Goal: Task Accomplishment & Management: Use online tool/utility

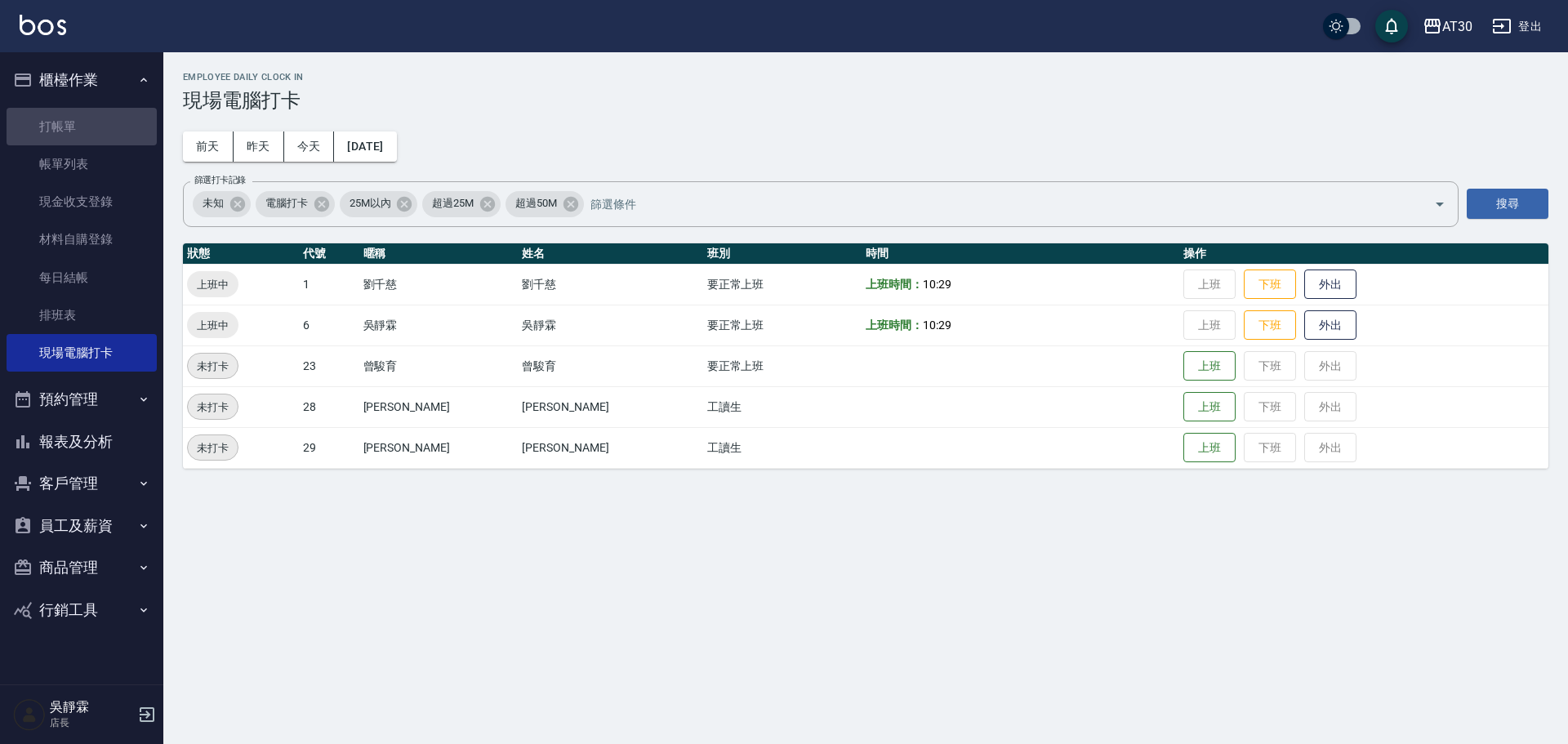
click at [94, 131] on link "打帳單" at bounding box center [81, 127] width 150 height 38
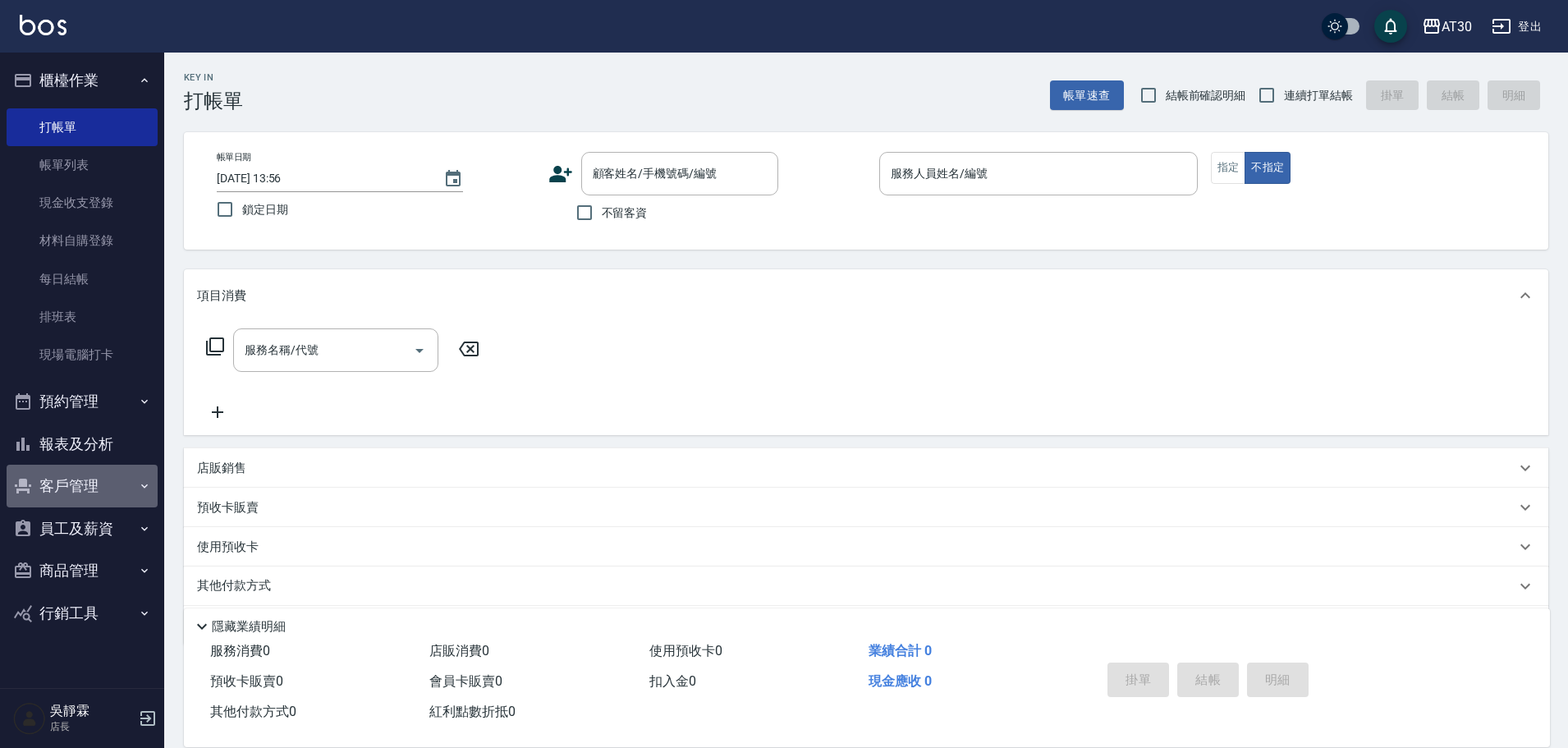
click at [100, 479] on button "客戶管理" at bounding box center [82, 487] width 151 height 43
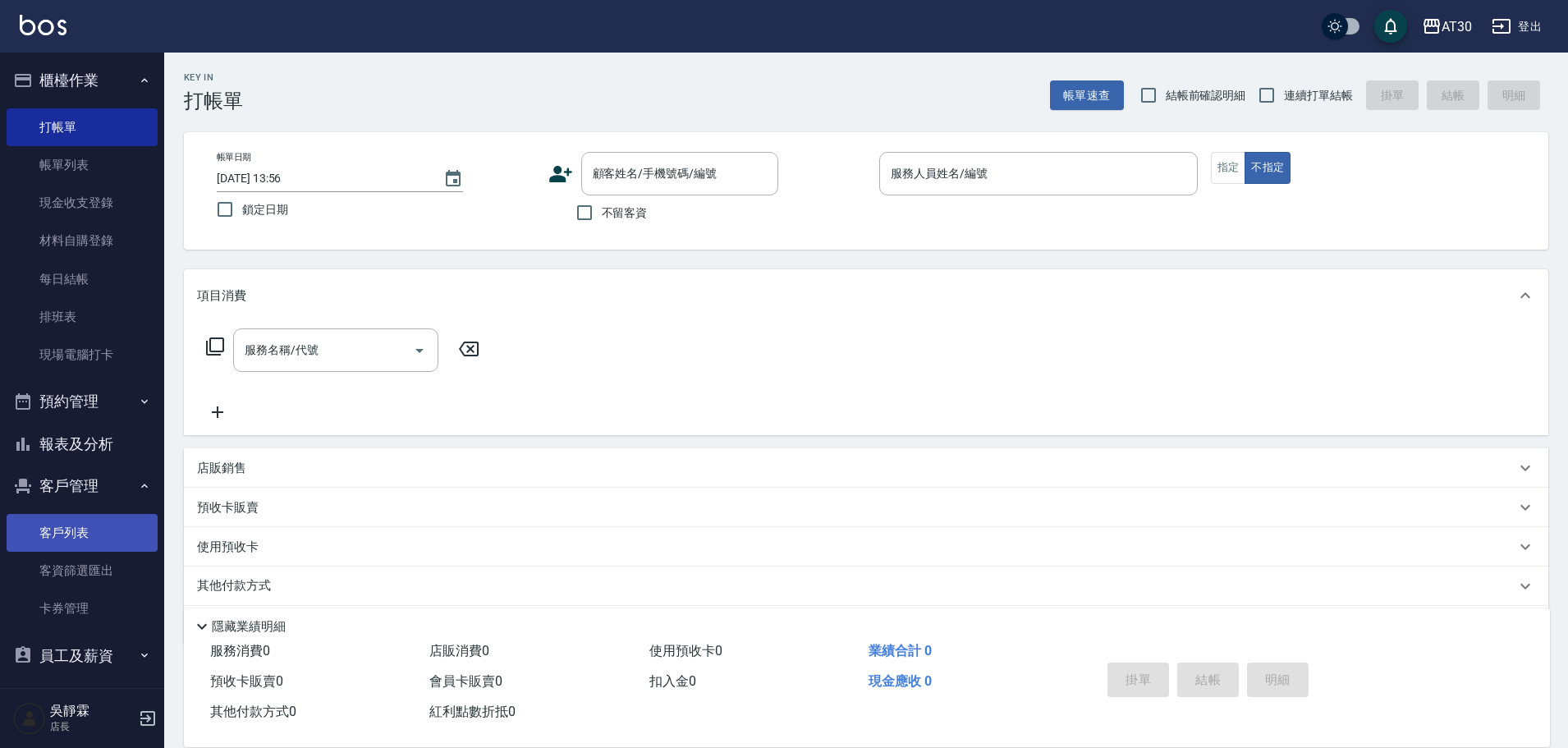
click at [73, 551] on link "客戶列表" at bounding box center [82, 533] width 151 height 38
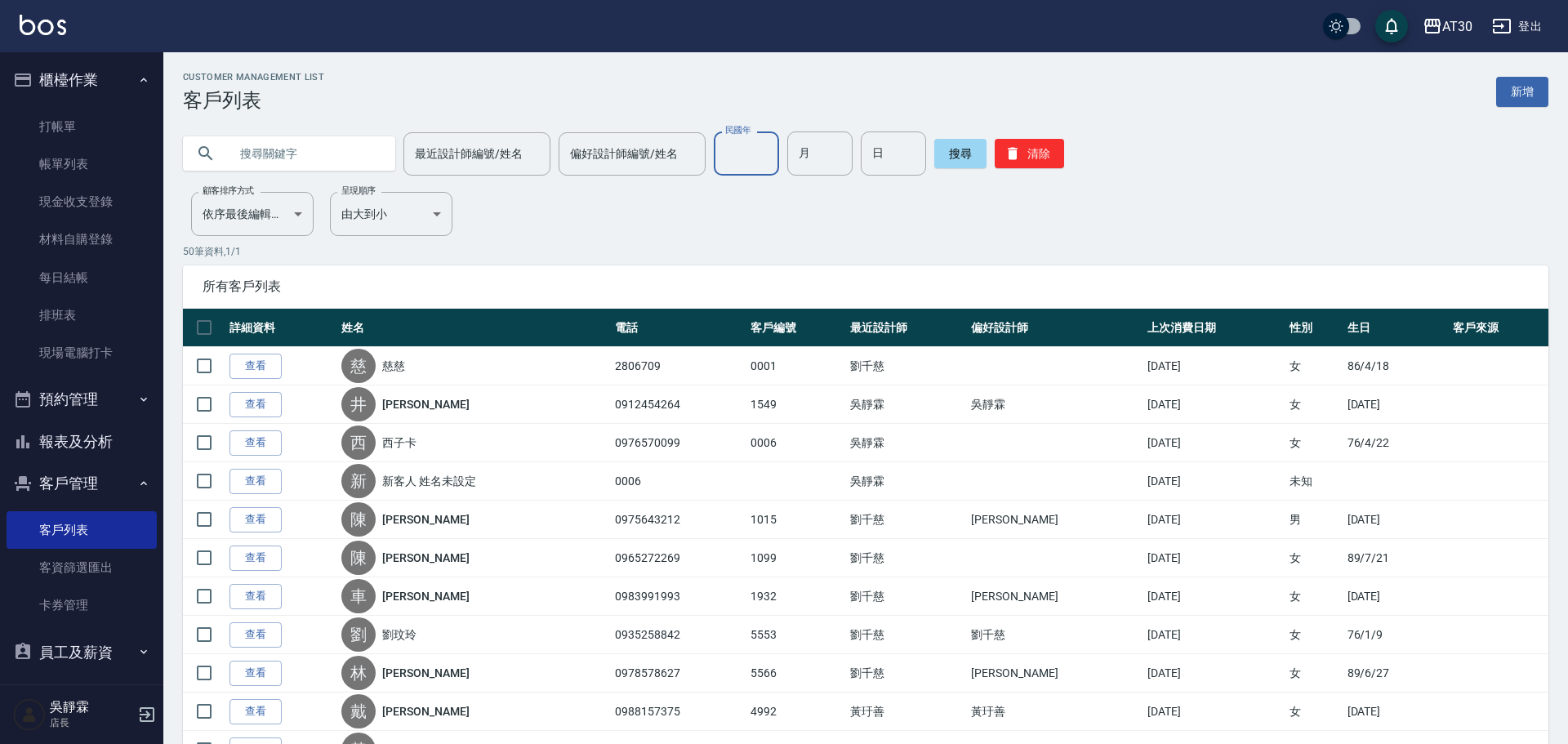
click at [734, 161] on input "民國年" at bounding box center [746, 154] width 66 height 44
type input "79"
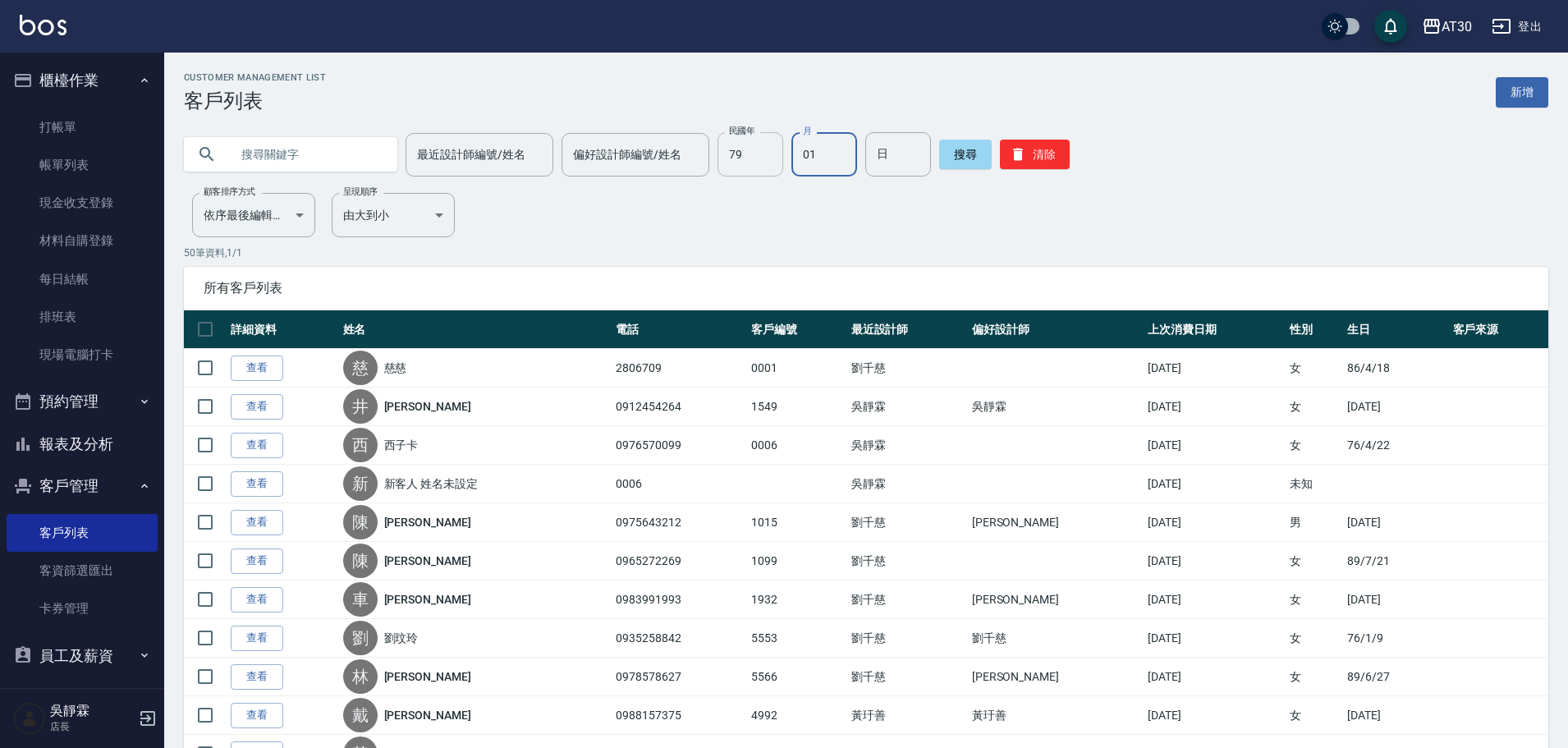
type input "01"
type input "16"
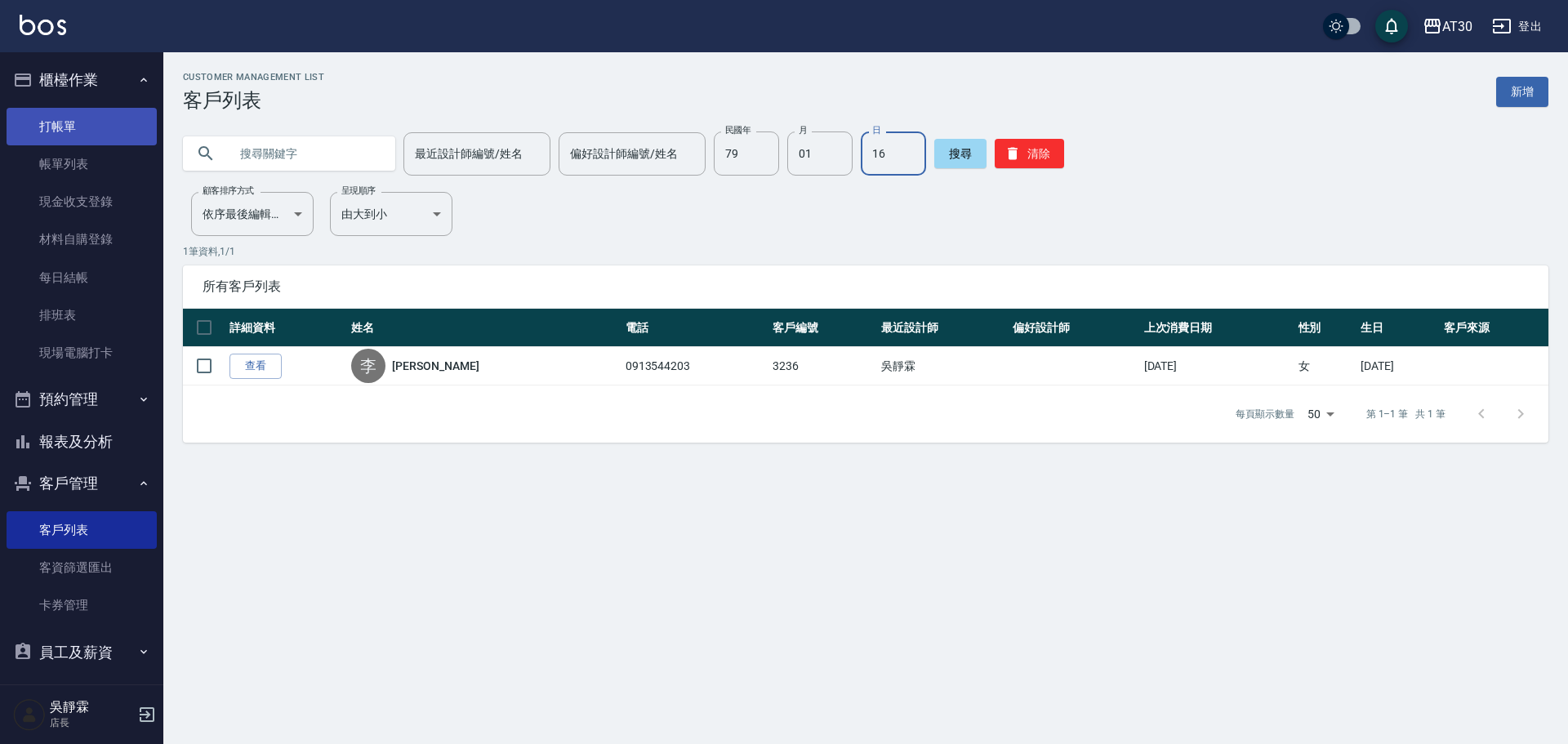
click at [108, 117] on link "打帳單" at bounding box center [81, 127] width 150 height 38
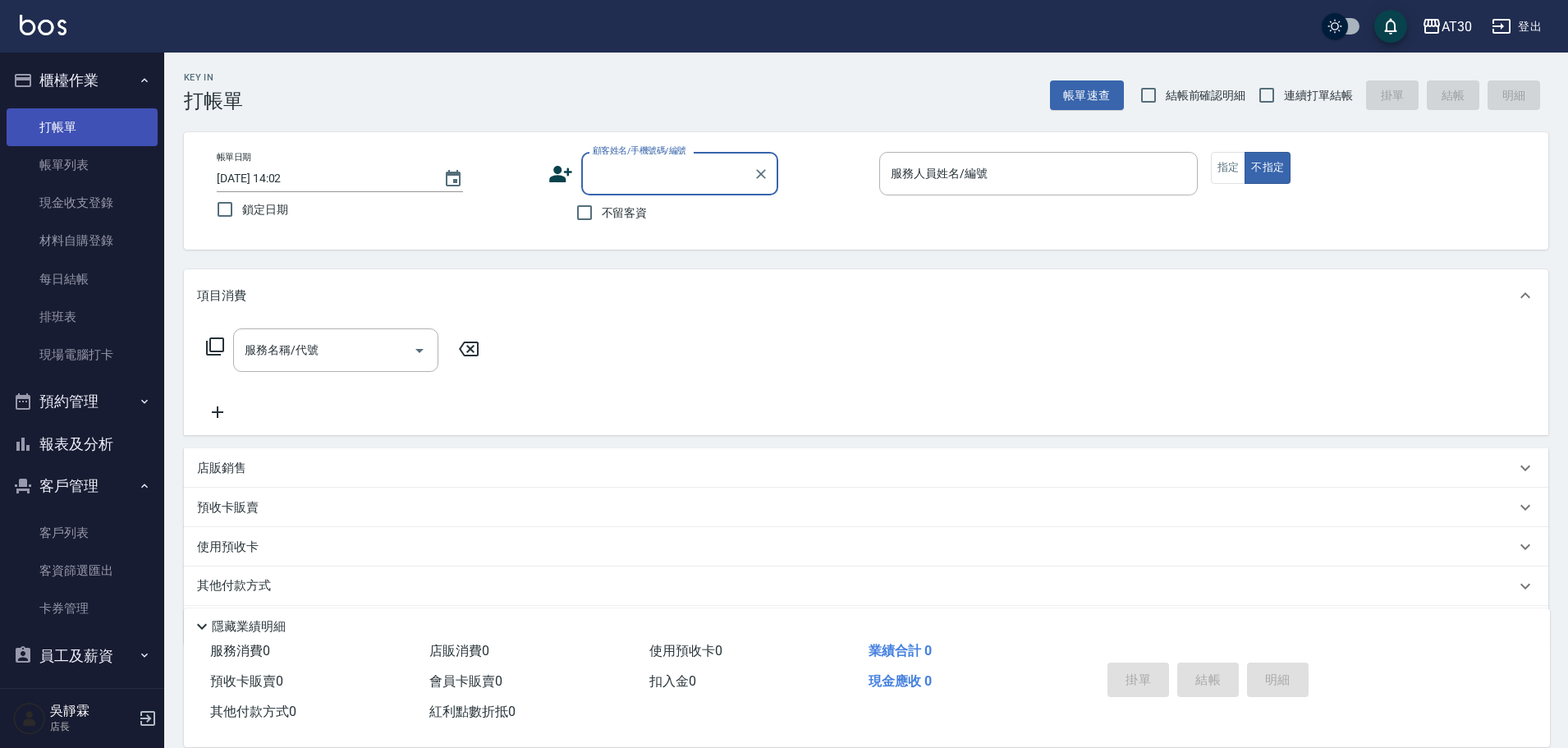
click at [66, 131] on link "打帳單" at bounding box center [82, 127] width 151 height 38
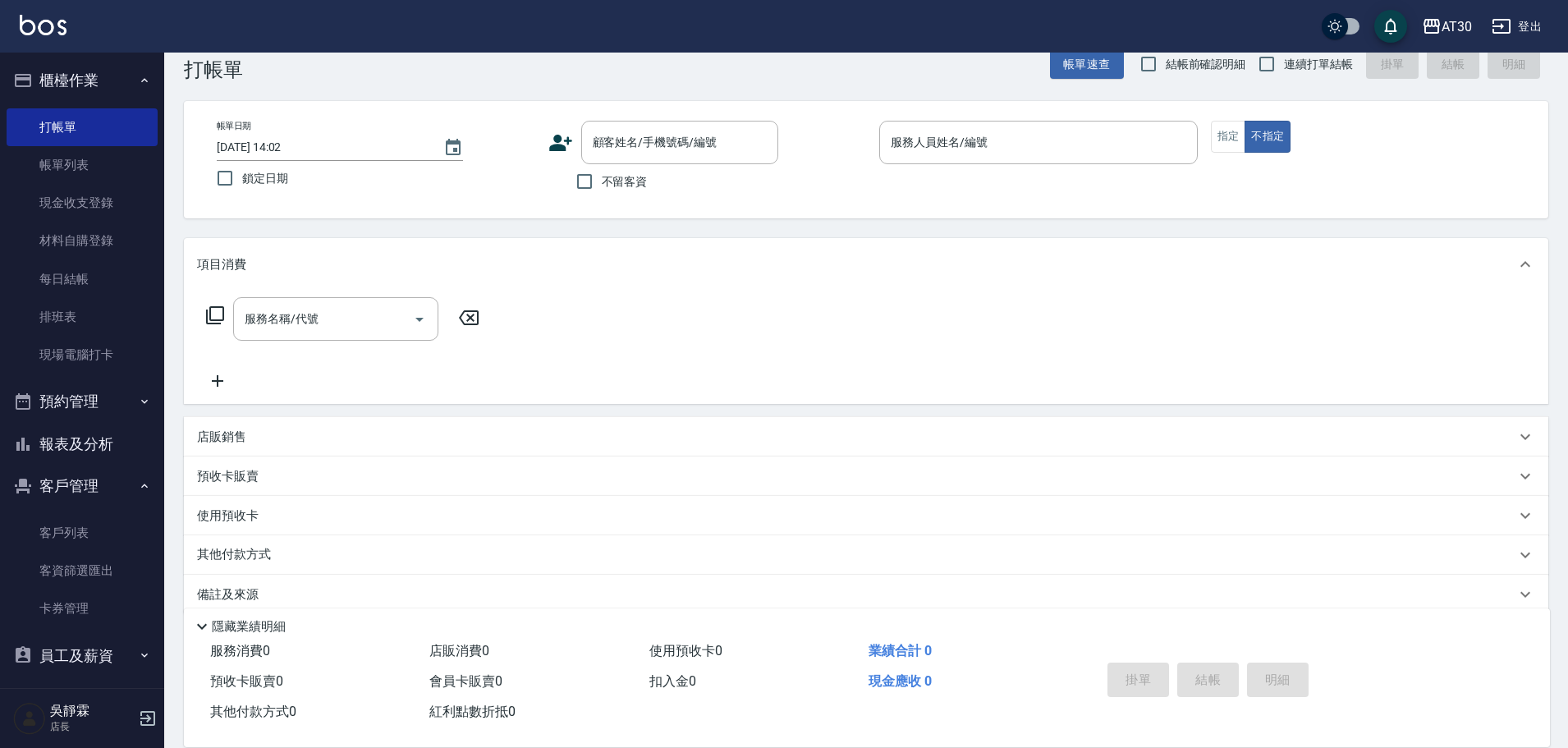
scroll to position [55, 0]
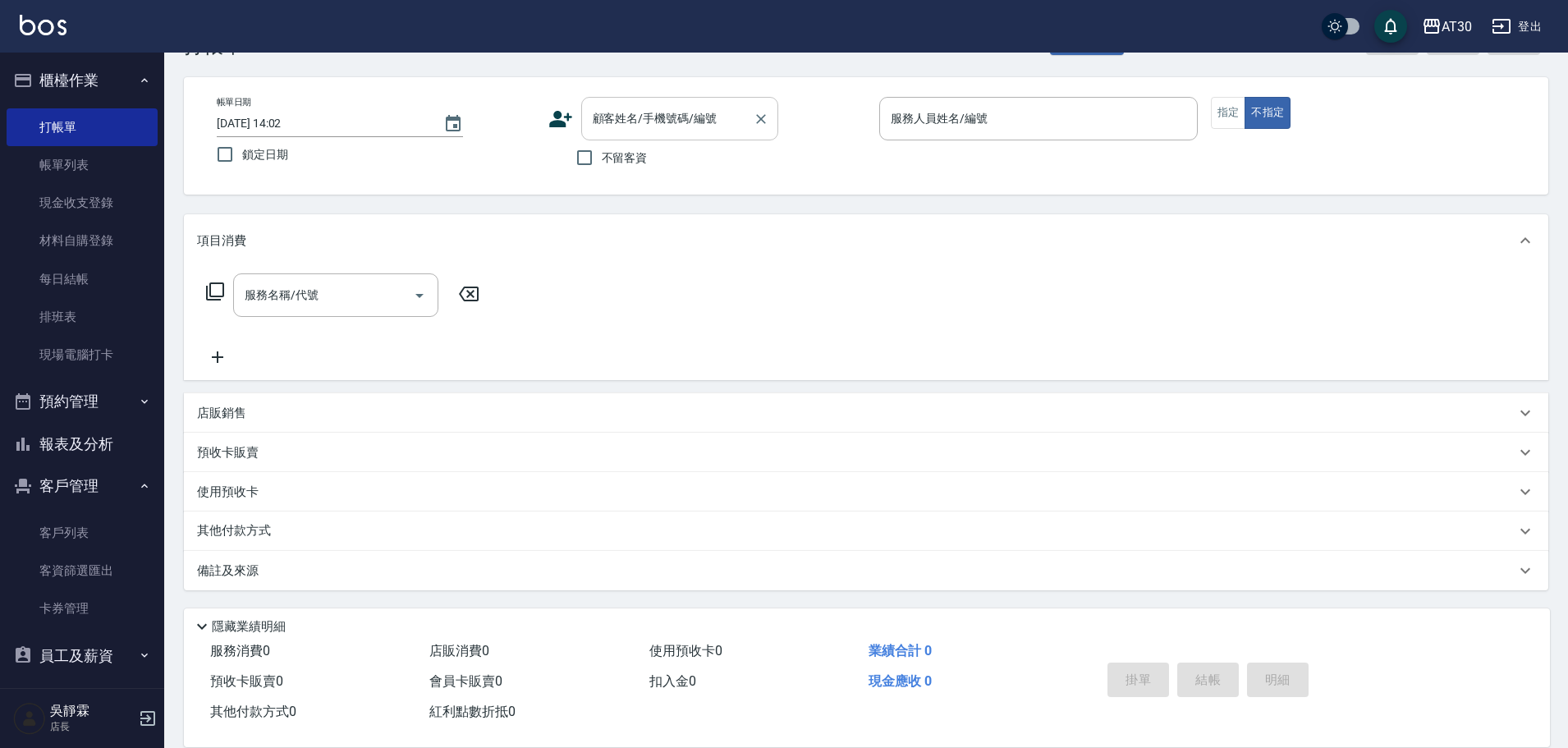
click at [708, 126] on input "顧客姓名/手機號碼/編號" at bounding box center [667, 118] width 157 height 29
type input "[PERSON_NAME]/0913544203/3236"
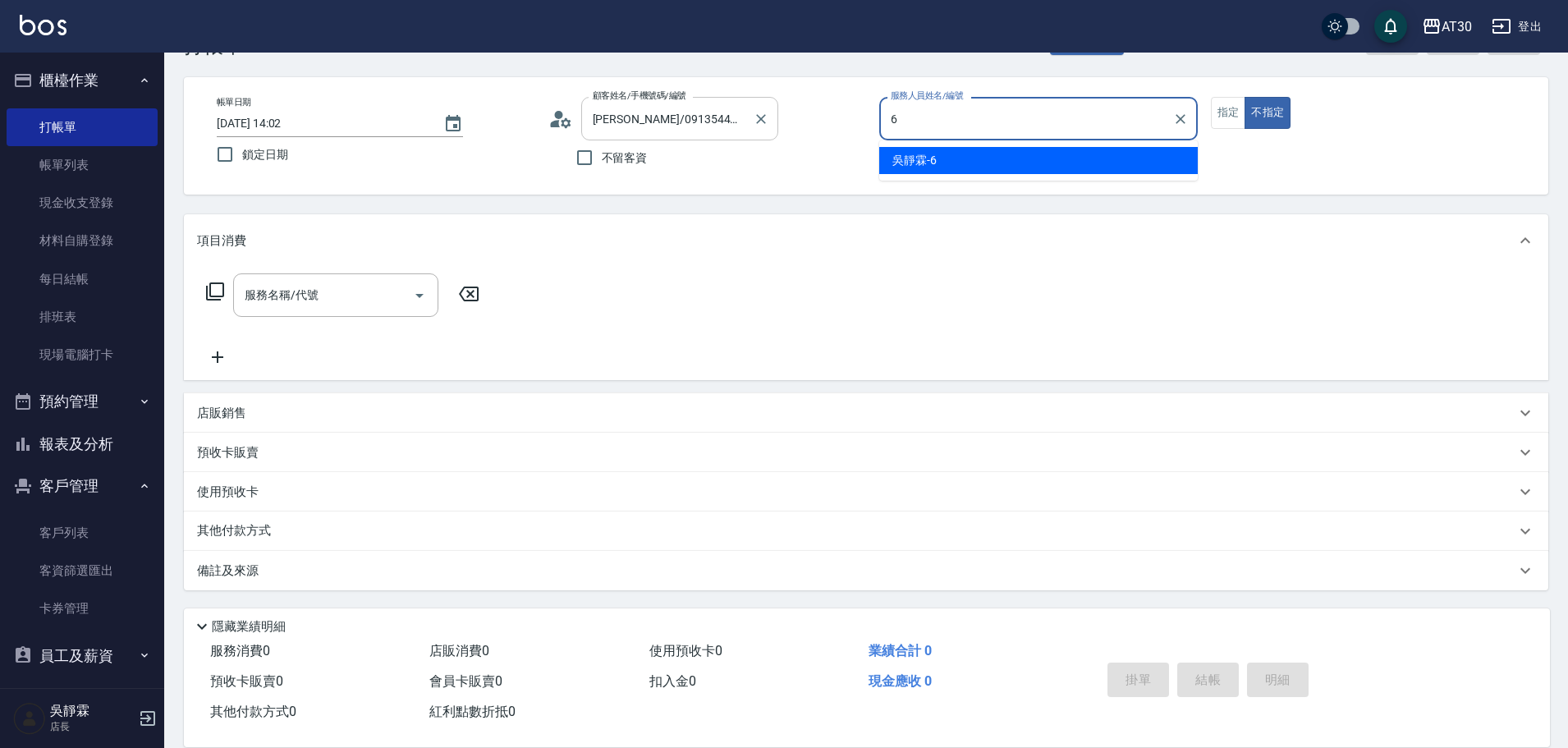
type input "吳靜霖-6"
type button "false"
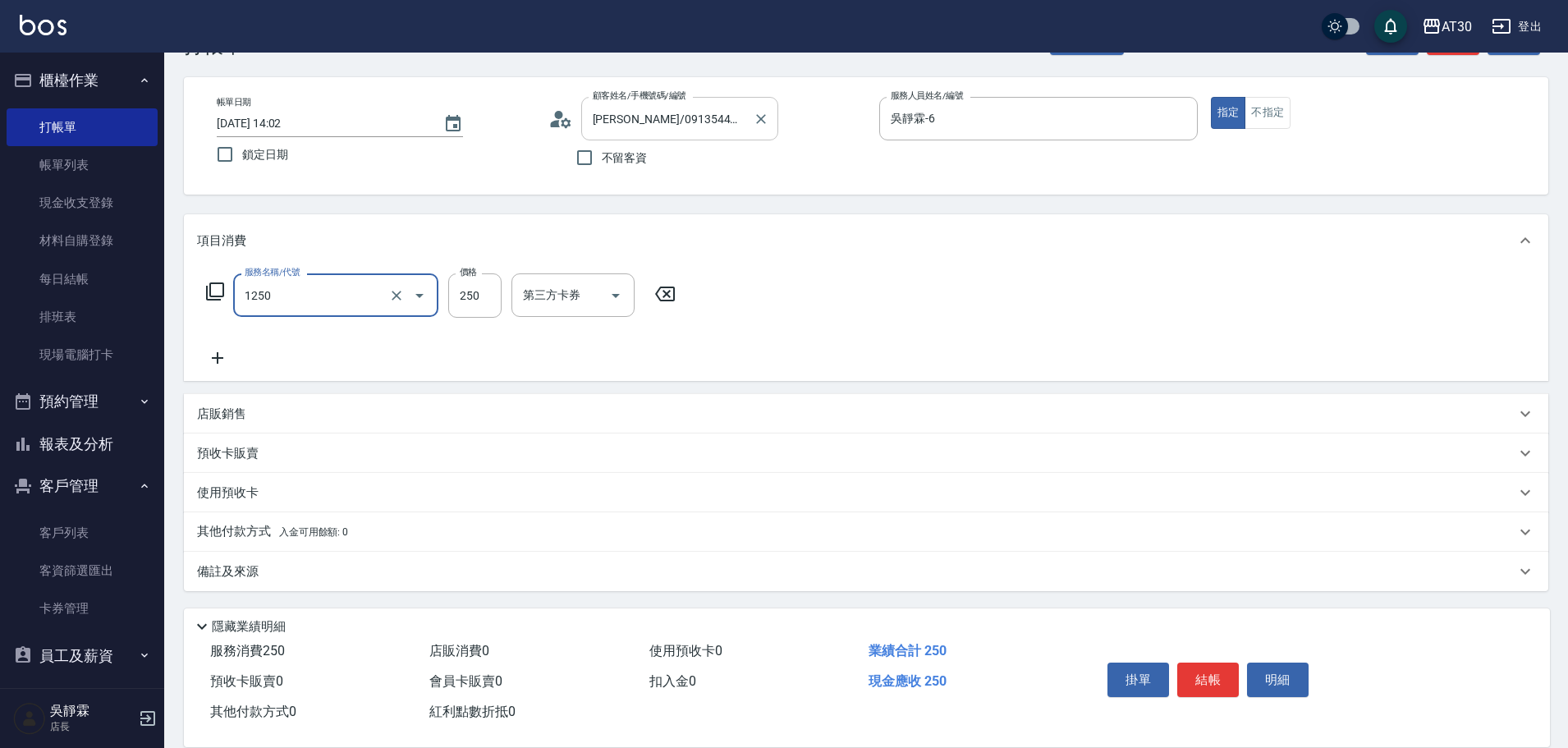
type input "洗髮250(1250)"
click at [993, 291] on icon at bounding box center [990, 294] width 20 height 15
type input "1999以下染髮(41999)"
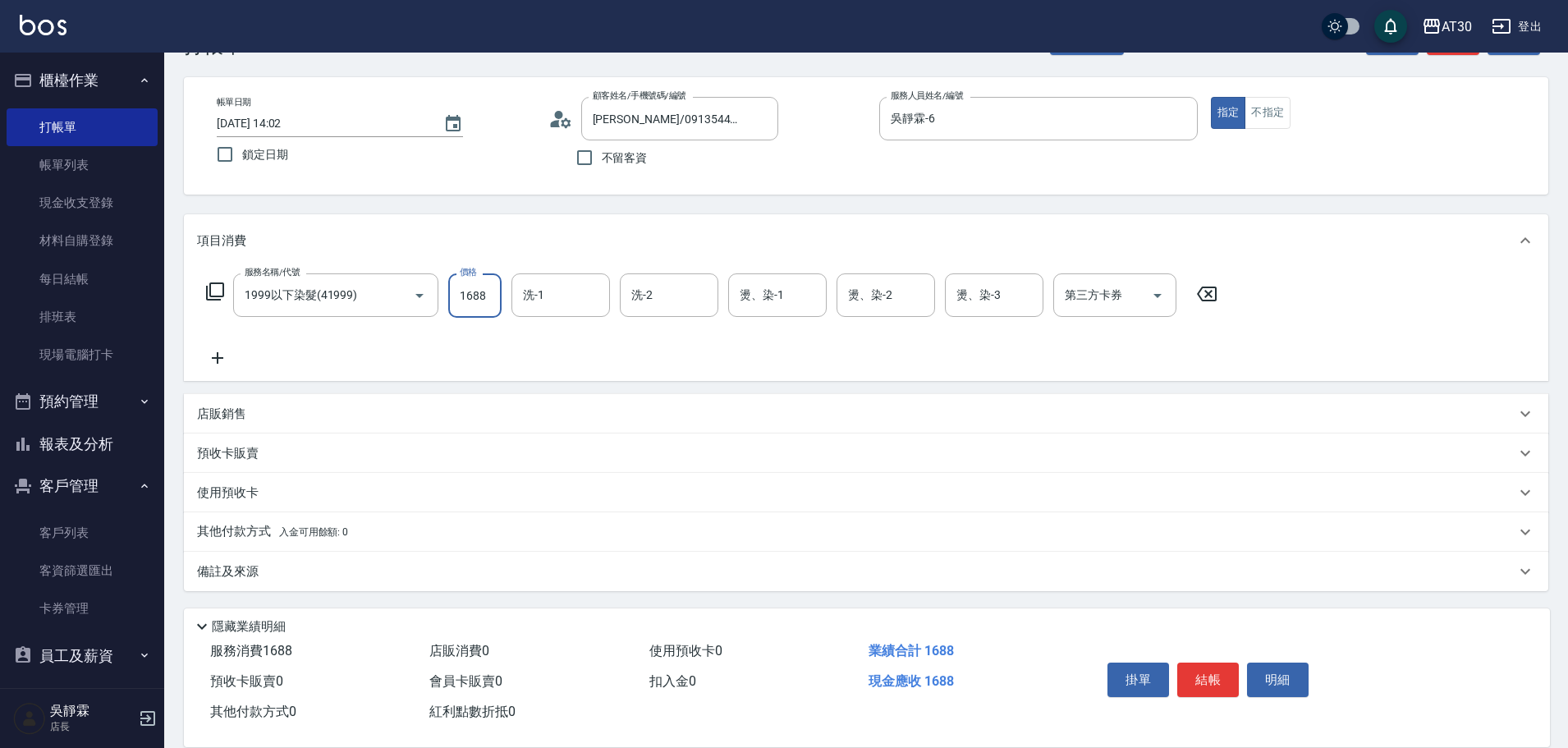
click at [486, 295] on input "1688" at bounding box center [474, 296] width 53 height 45
click at [551, 307] on input "洗-1" at bounding box center [561, 295] width 84 height 29
type input "1688"
type input "[PERSON_NAME]1"
type input "吳靜霖-6"
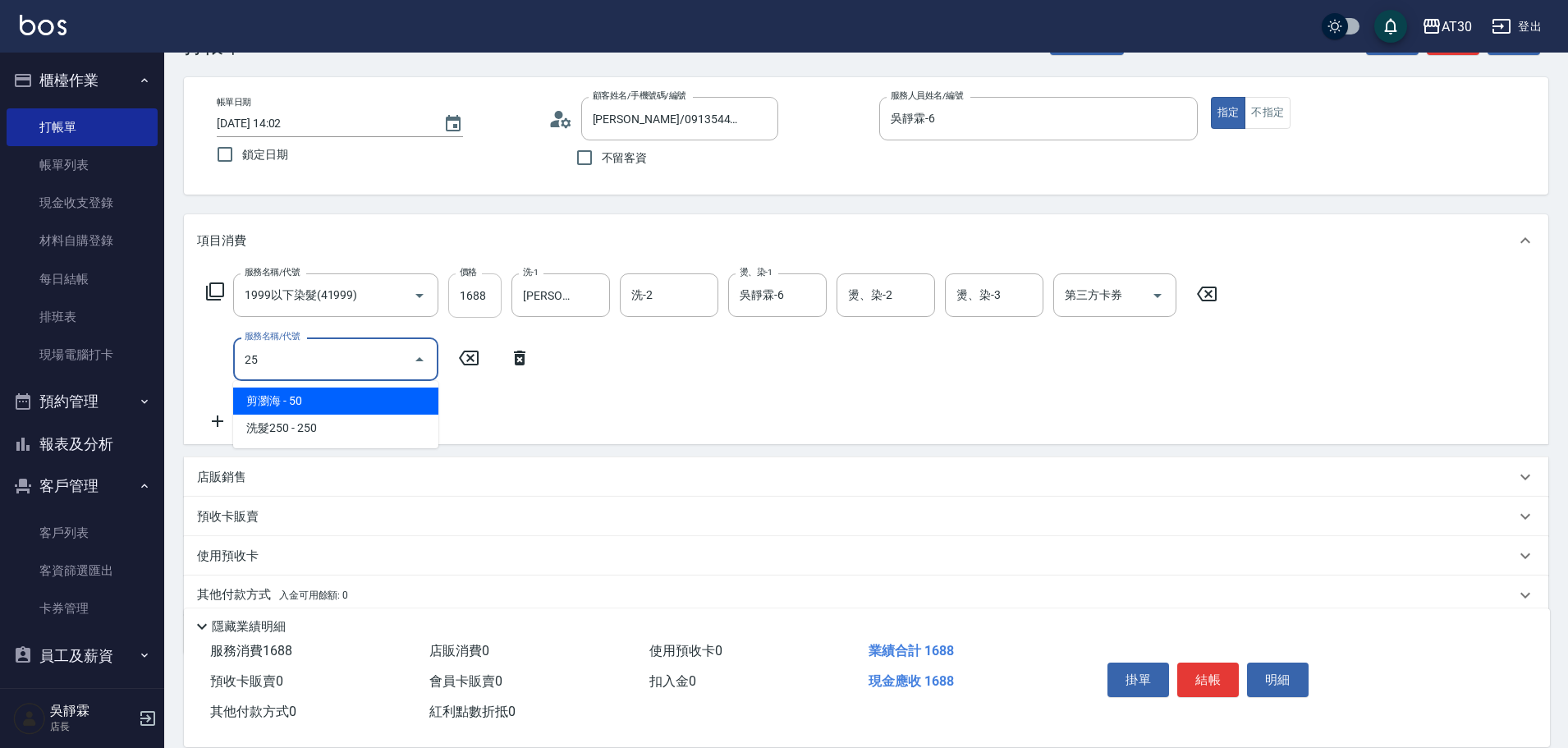
type input "2"
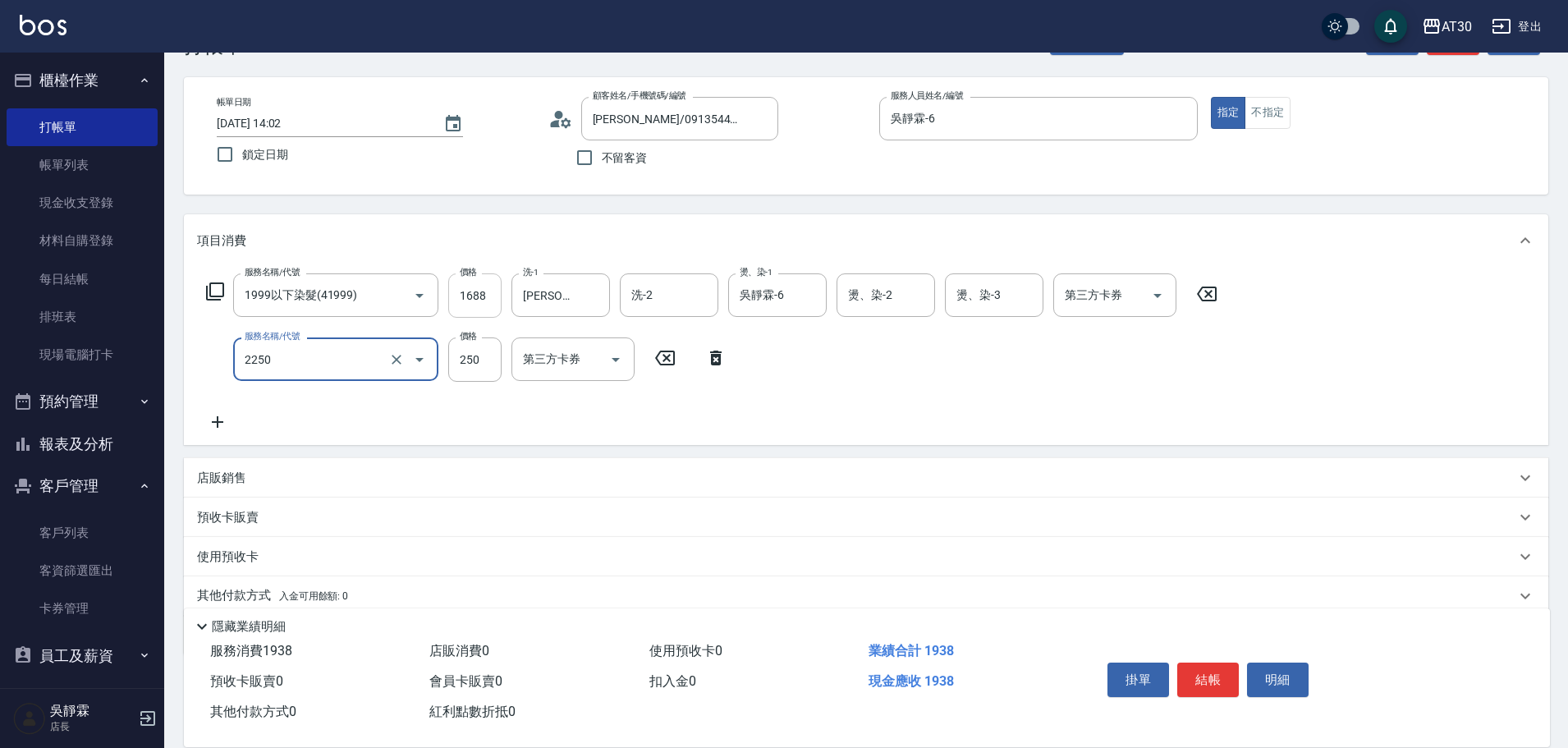
type input "剪髮(2250)"
type input "200"
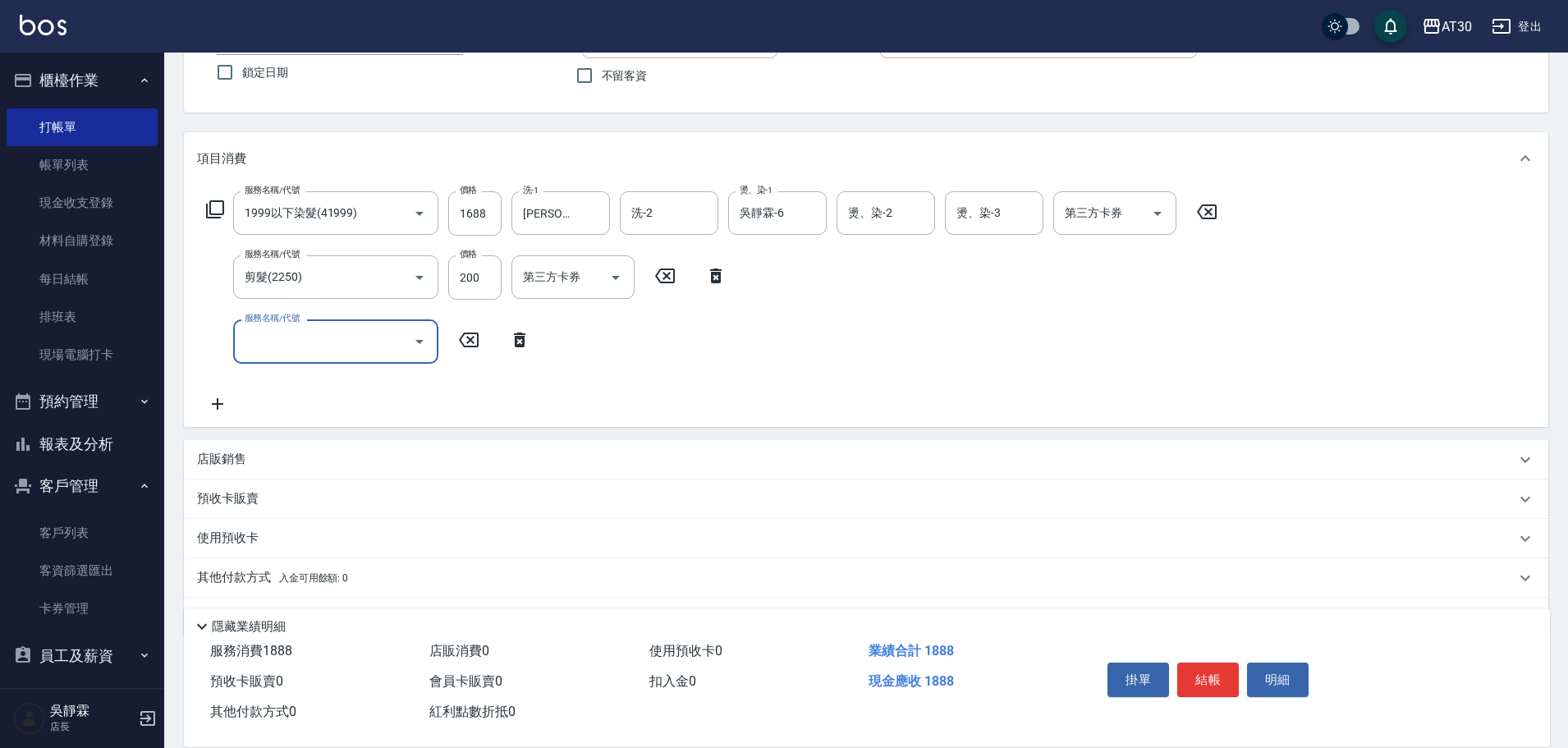
scroll to position [184, 0]
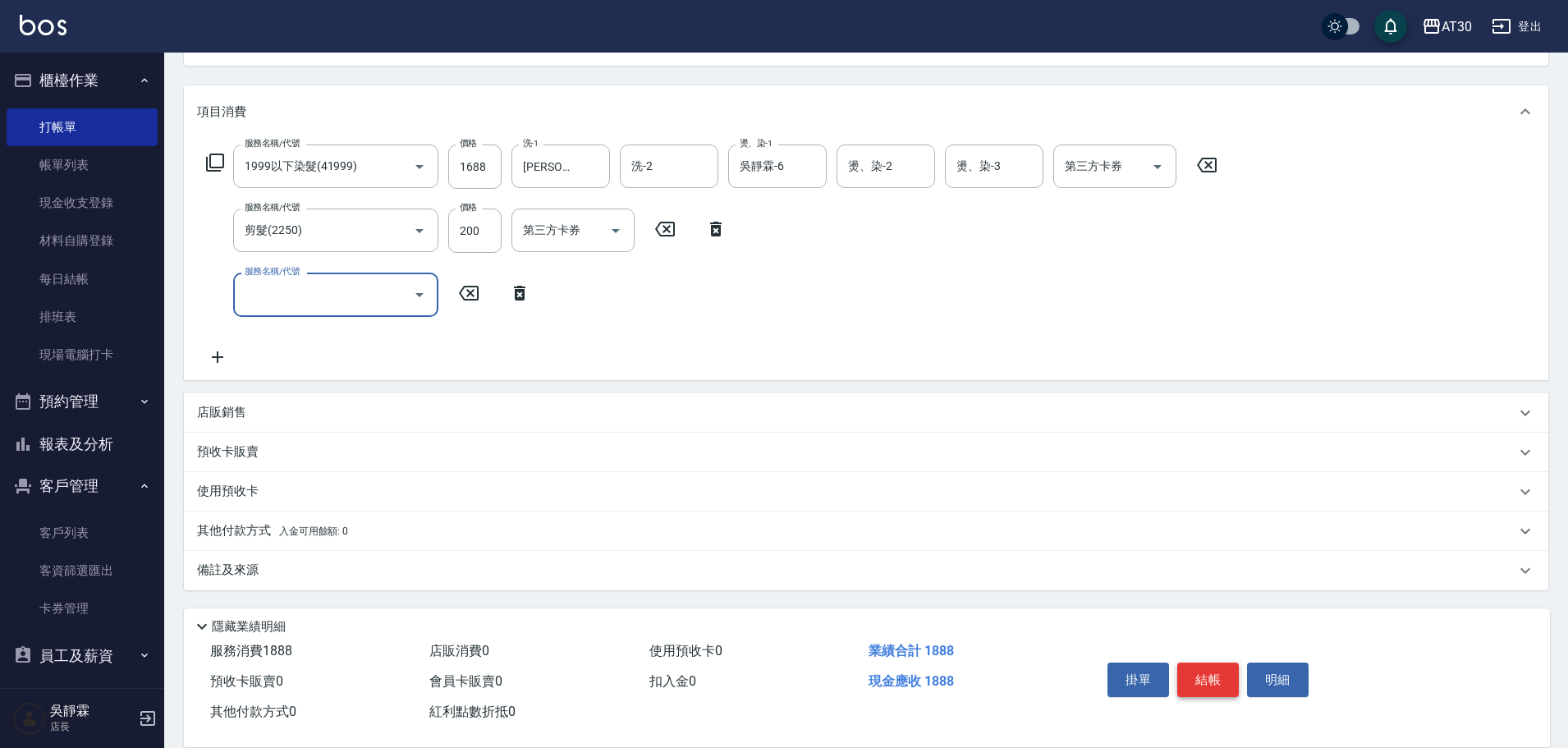
click at [1209, 666] on button "結帳" at bounding box center [1208, 679] width 61 height 34
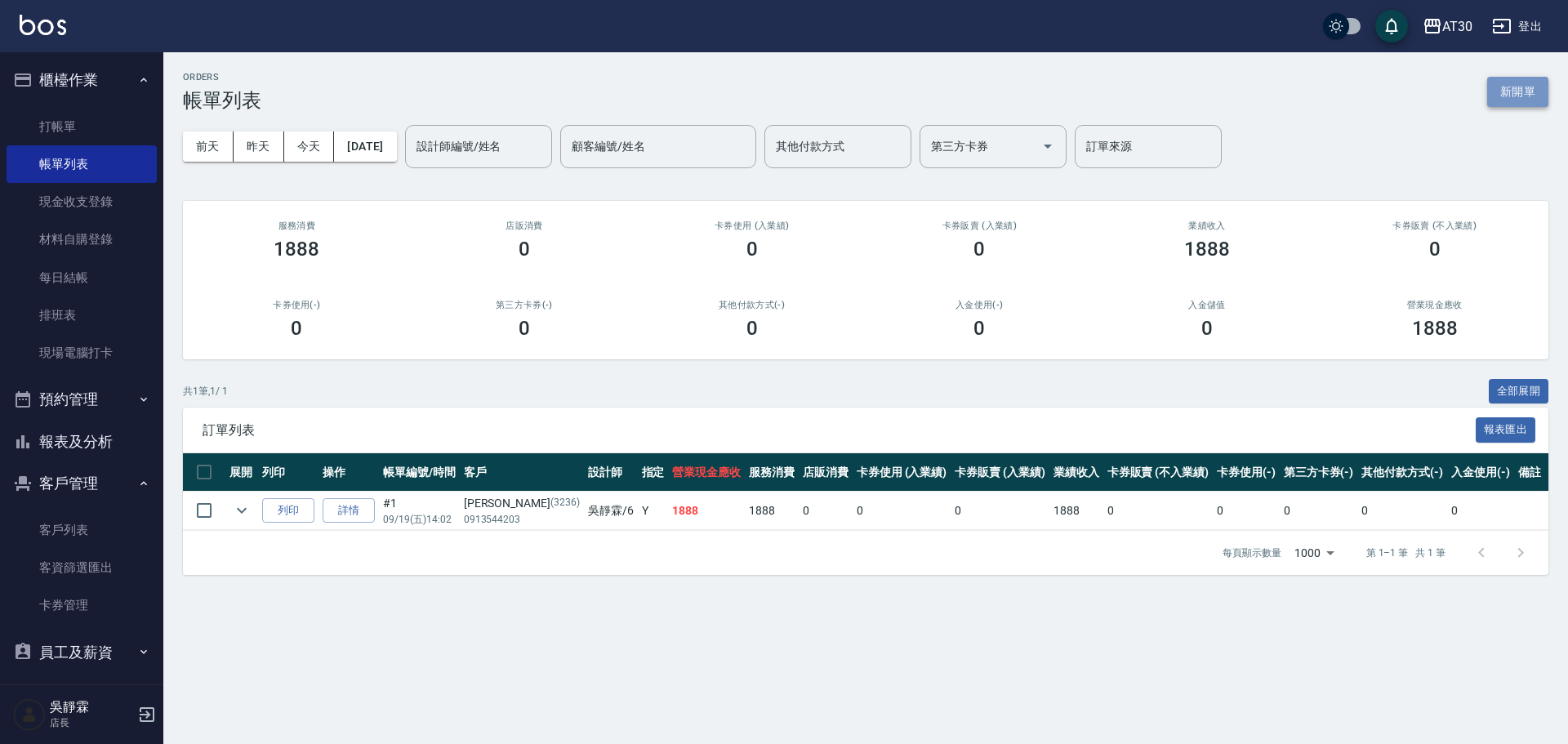
click at [1527, 98] on button "新開單" at bounding box center [1517, 92] width 61 height 31
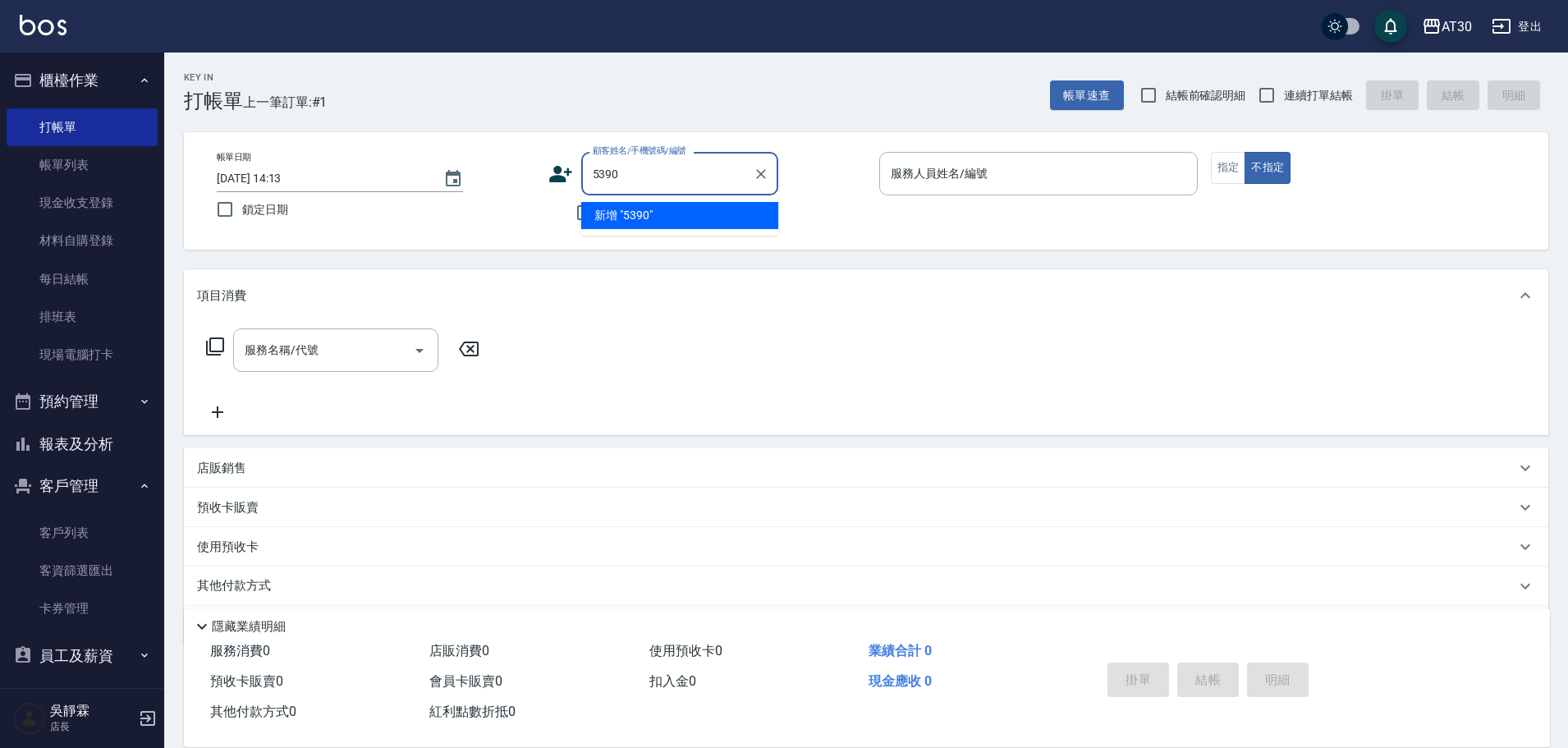
type input "5390"
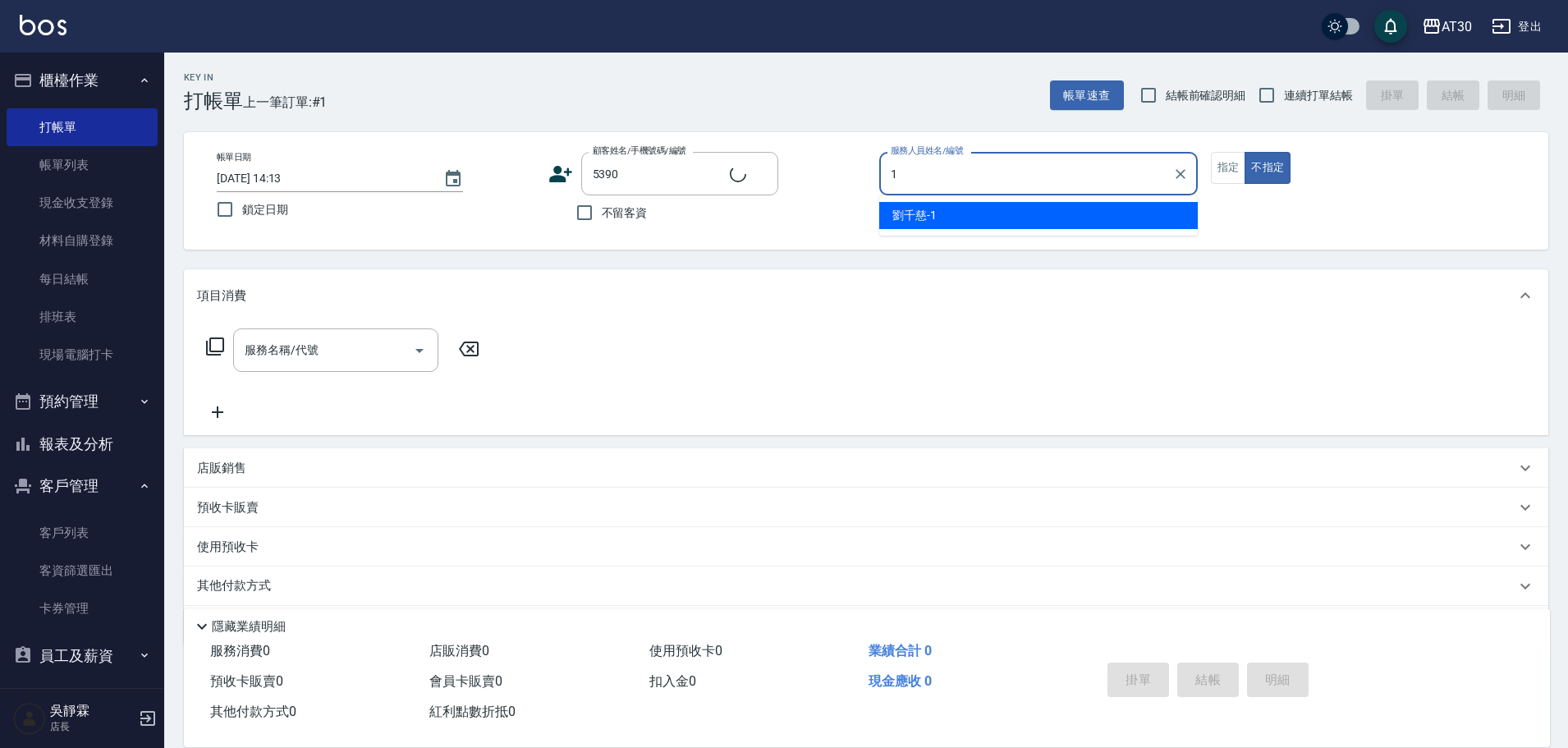
type input "[PERSON_NAME]1"
type input "[PERSON_NAME]/0910905902/5390"
type button "false"
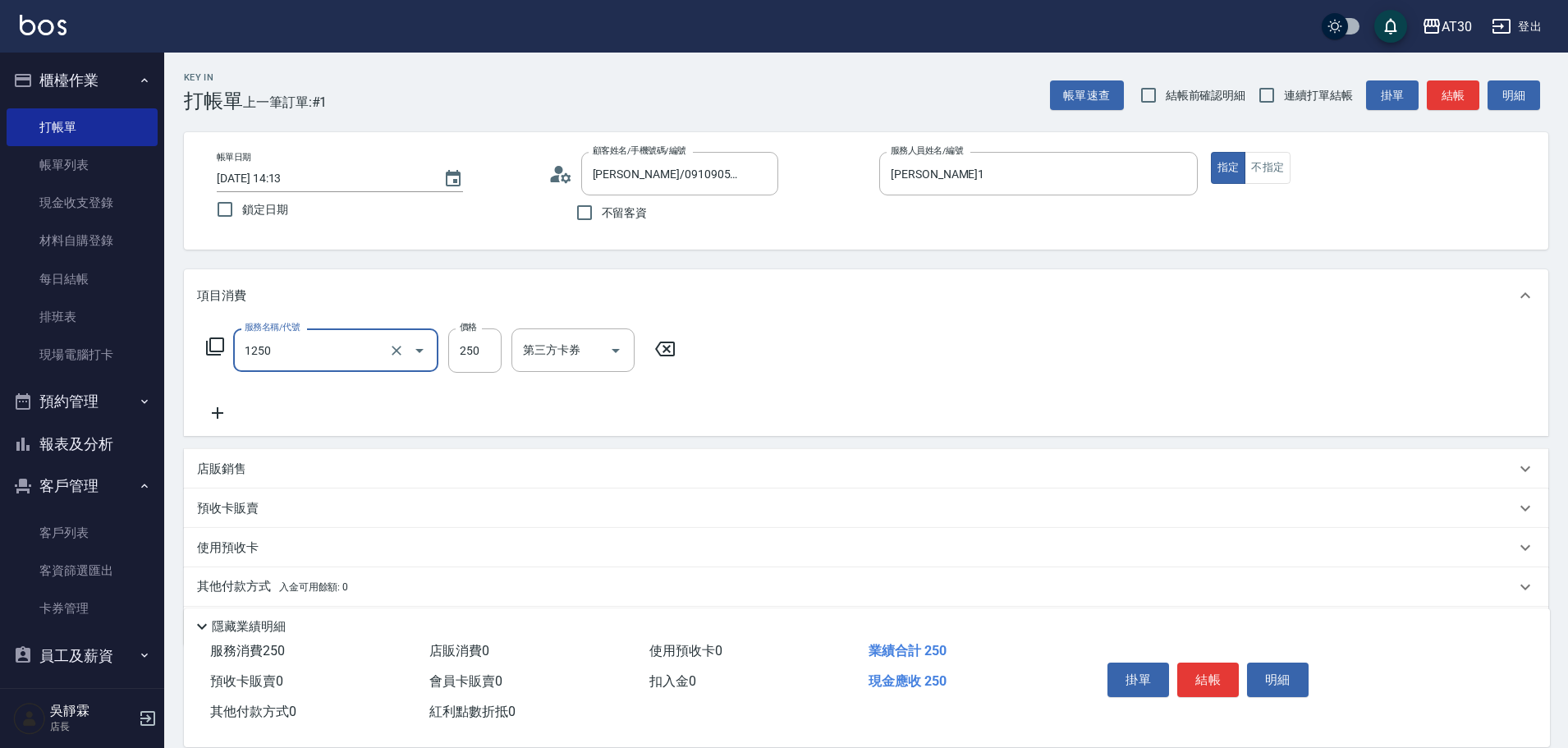
type input "洗髮250(1250)"
type input "[PERSON_NAME]1"
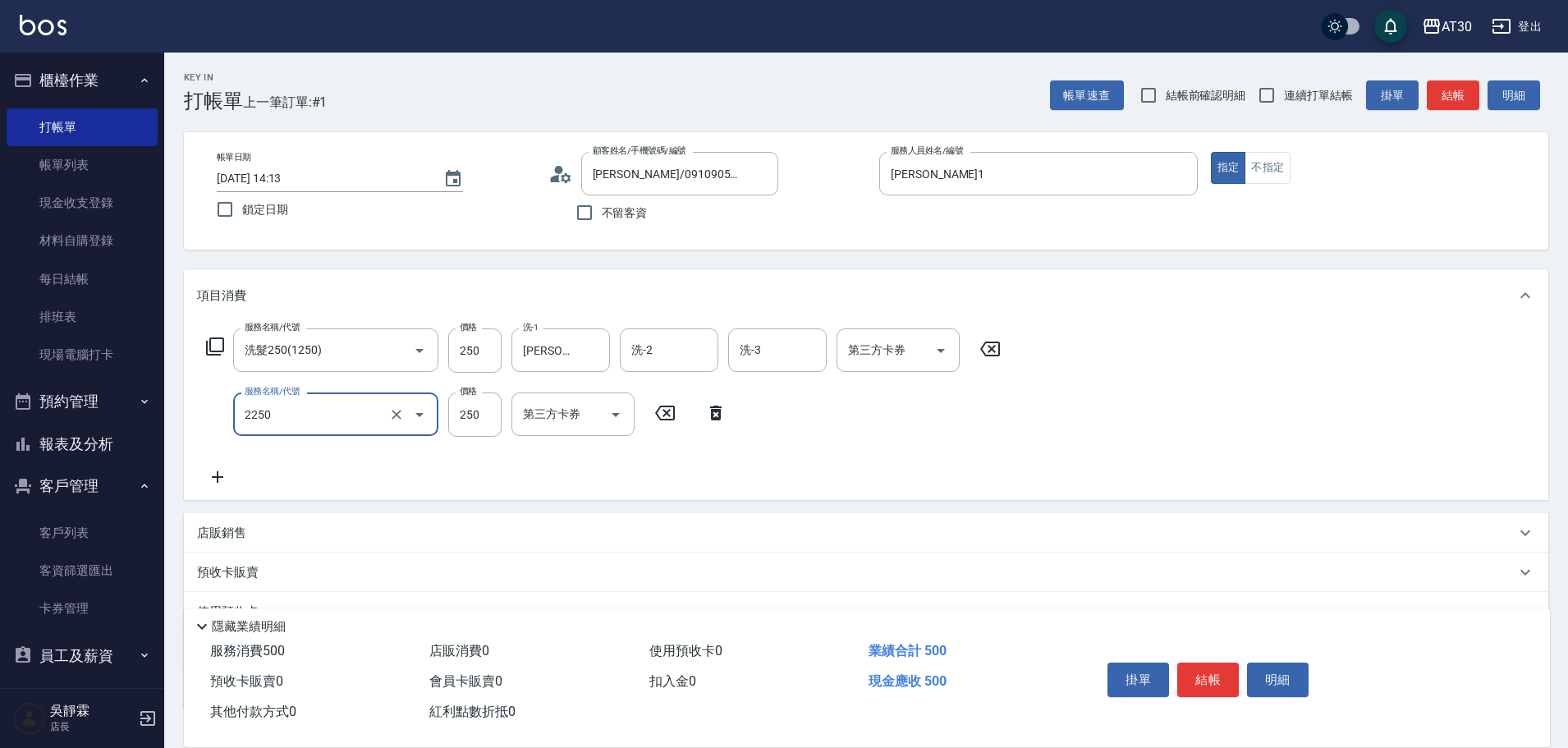
type input "剪髮(2250)"
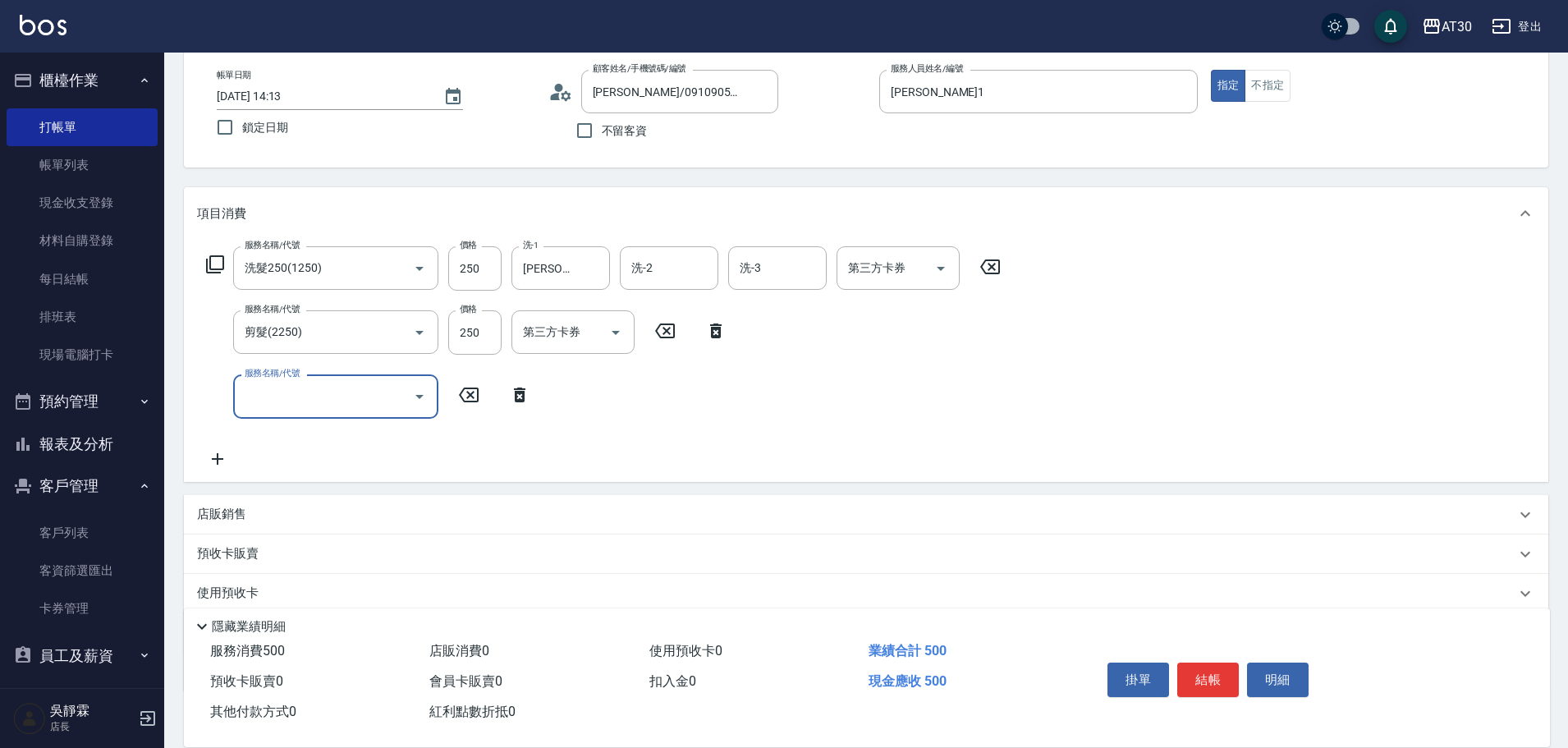
scroll to position [184, 0]
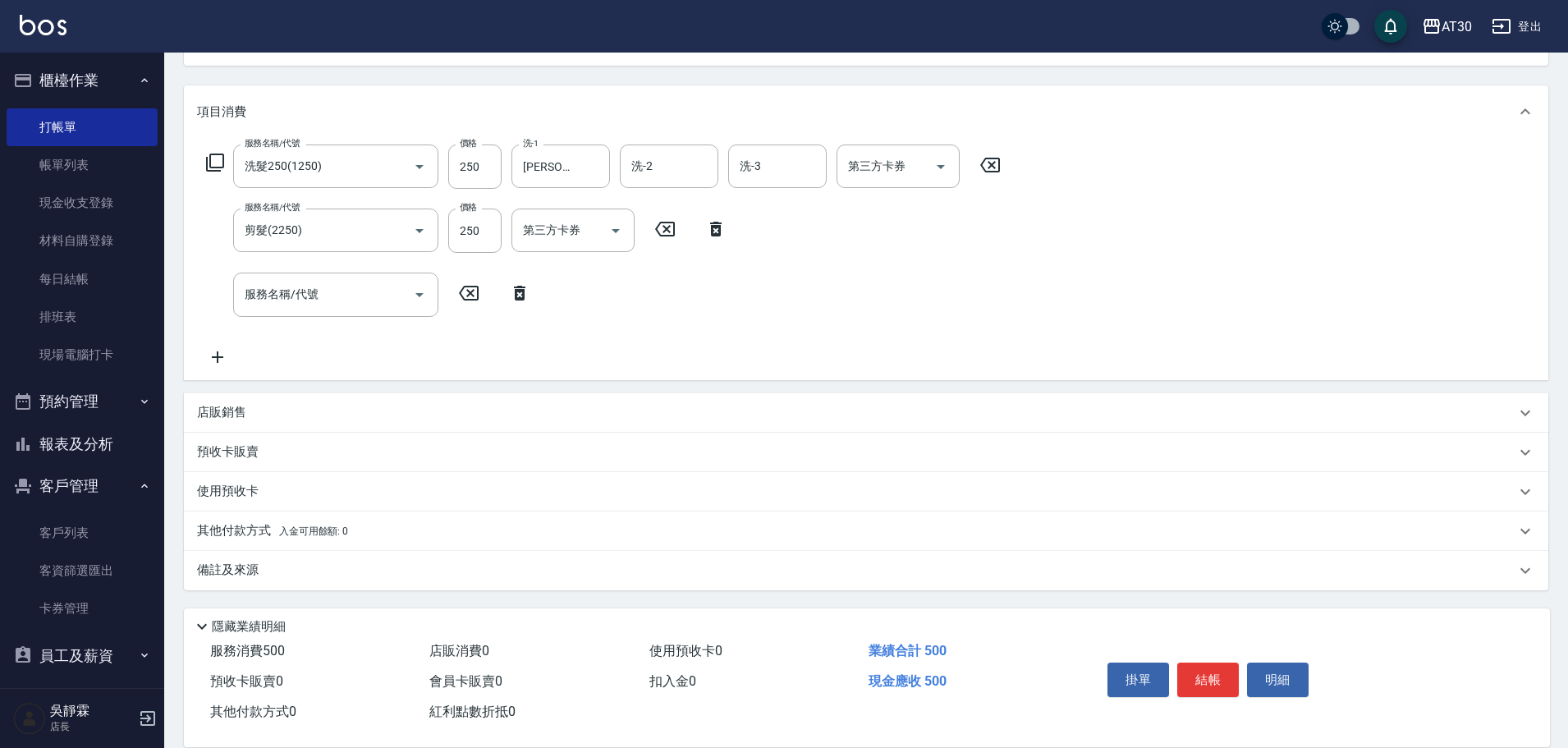
click at [262, 420] on div "店販銷售" at bounding box center [856, 412] width 1318 height 18
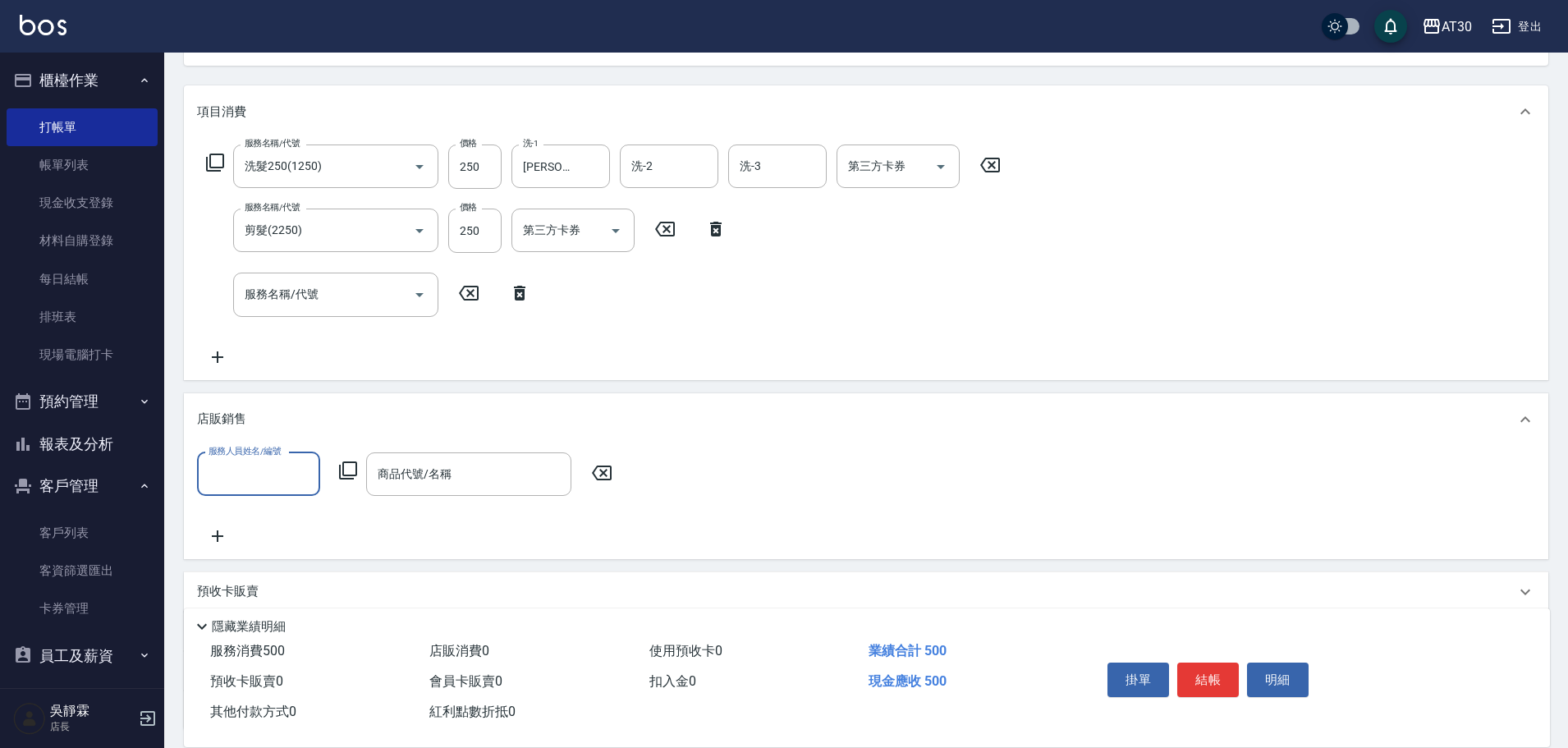
scroll to position [0, 0]
click at [308, 474] on input "服務人員姓名/編號" at bounding box center [259, 474] width 109 height 29
click at [296, 514] on div "[PERSON_NAME]1" at bounding box center [259, 515] width 123 height 27
type input "[PERSON_NAME]1"
click at [338, 465] on div "服務人員姓名/編號 [PERSON_NAME]1 服務人員姓名/編號 商品代號/名稱 商品代號/名稱" at bounding box center [409, 474] width 425 height 44
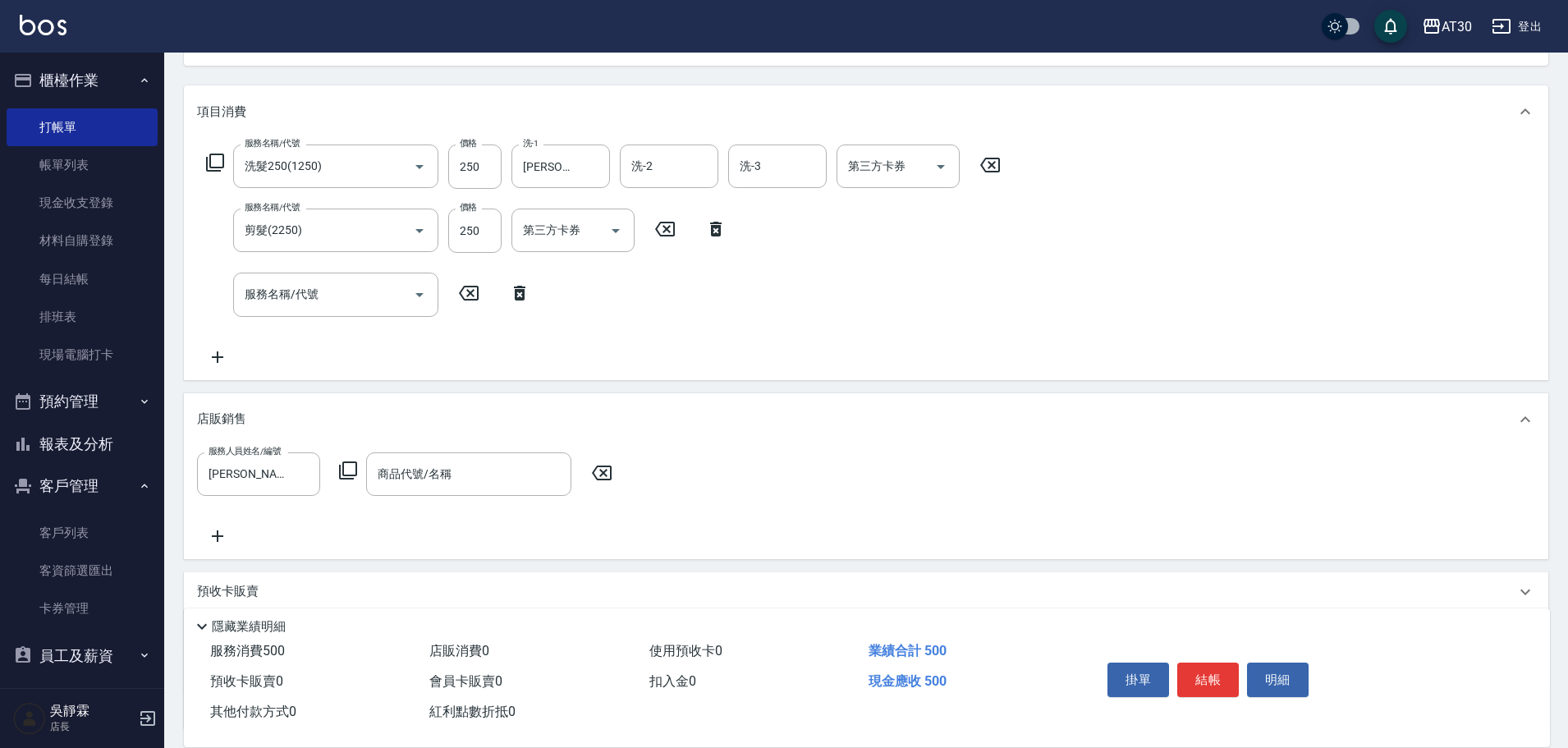
click at [344, 465] on icon at bounding box center [348, 470] width 18 height 18
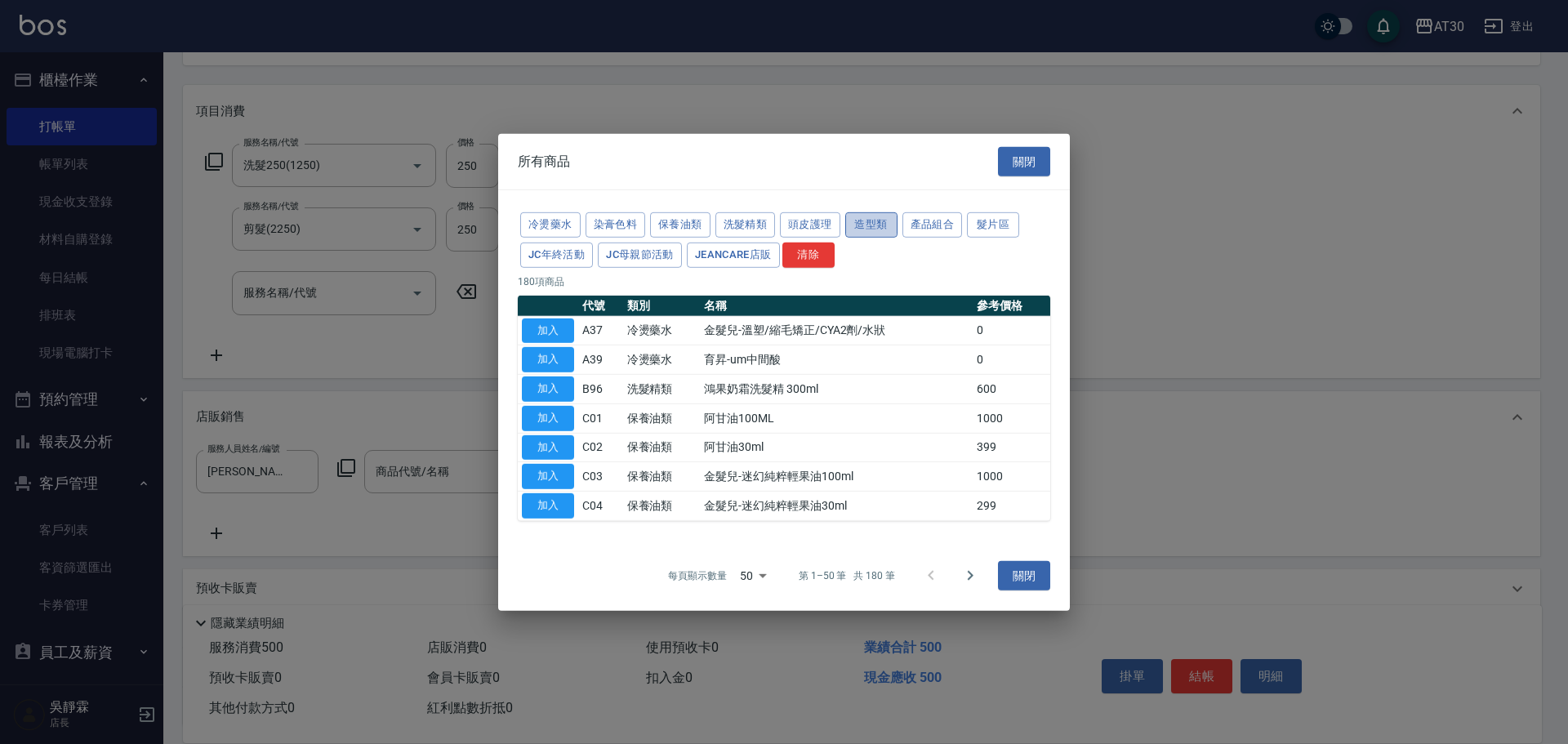
click at [888, 226] on button "造型類" at bounding box center [871, 224] width 52 height 25
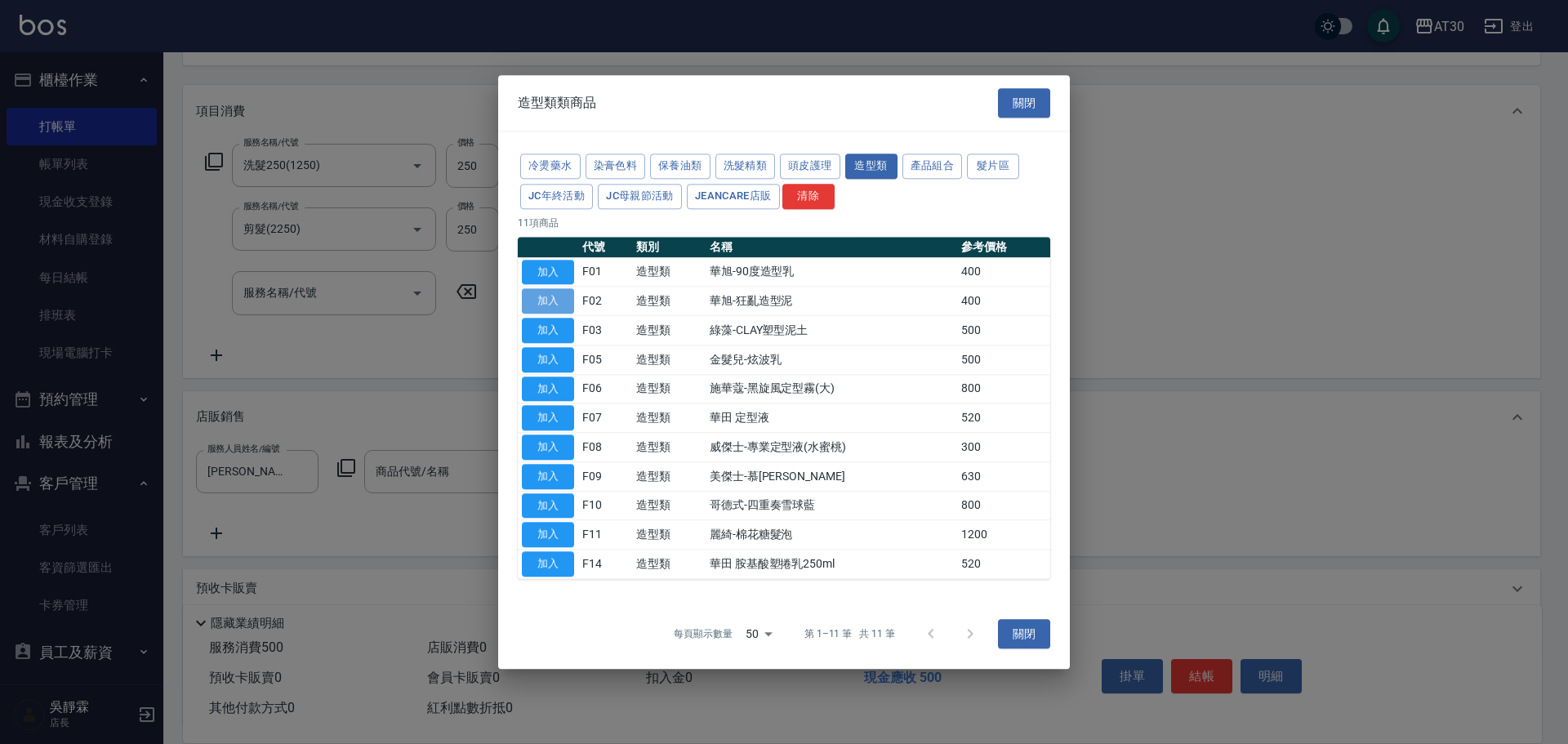
click at [554, 305] on button "加入" at bounding box center [548, 301] width 52 height 25
type input "華旭-狂亂造型泥"
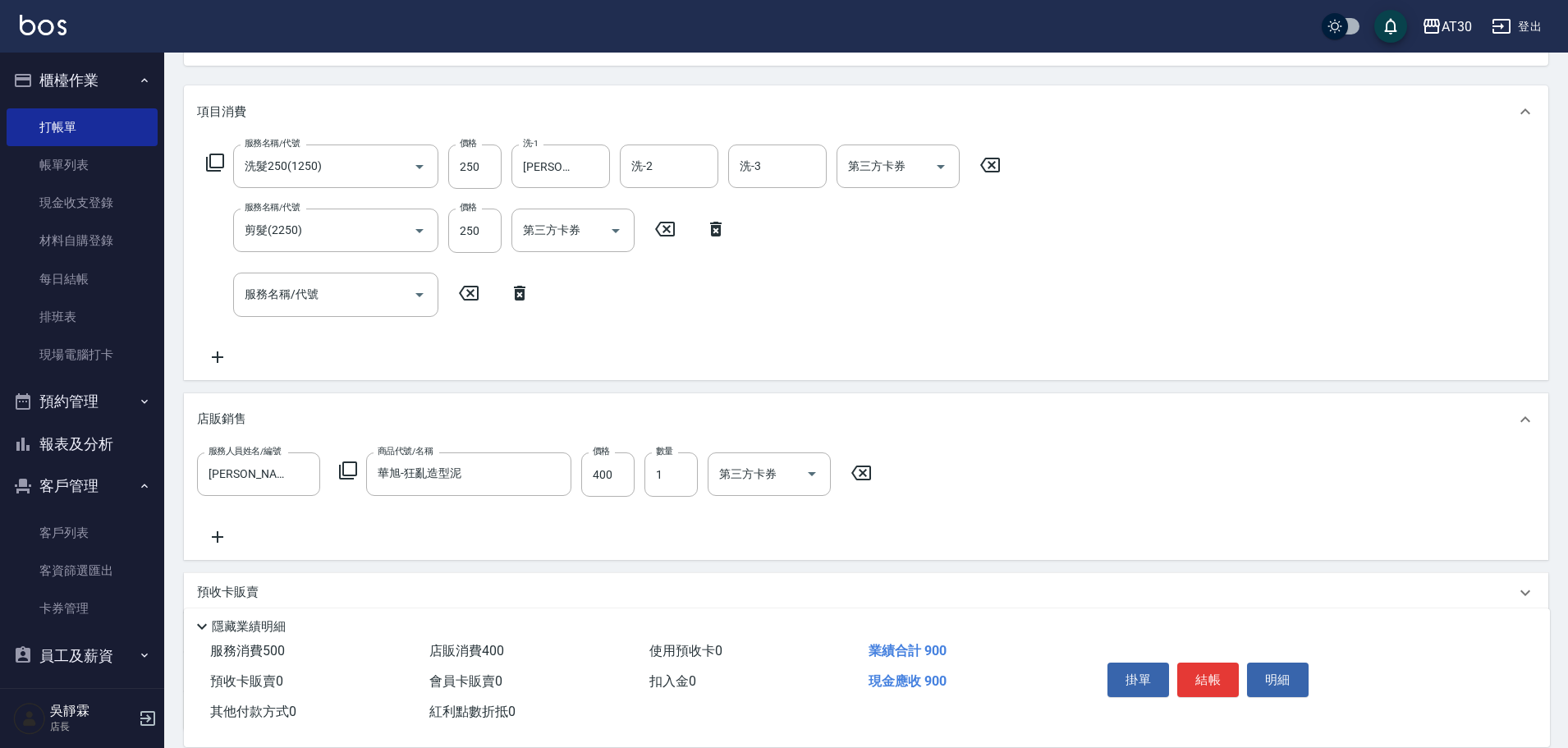
click at [557, 306] on div "服務名稱/代號 洗髮250(1250) 服務名稱/代號 價格 250 價格 洗-1 [PERSON_NAME]-1 洗-1 洗-2 洗-2 洗-3 洗-3 第…" at bounding box center [604, 255] width 814 height 221
click at [1227, 665] on button "結帳" at bounding box center [1208, 679] width 61 height 34
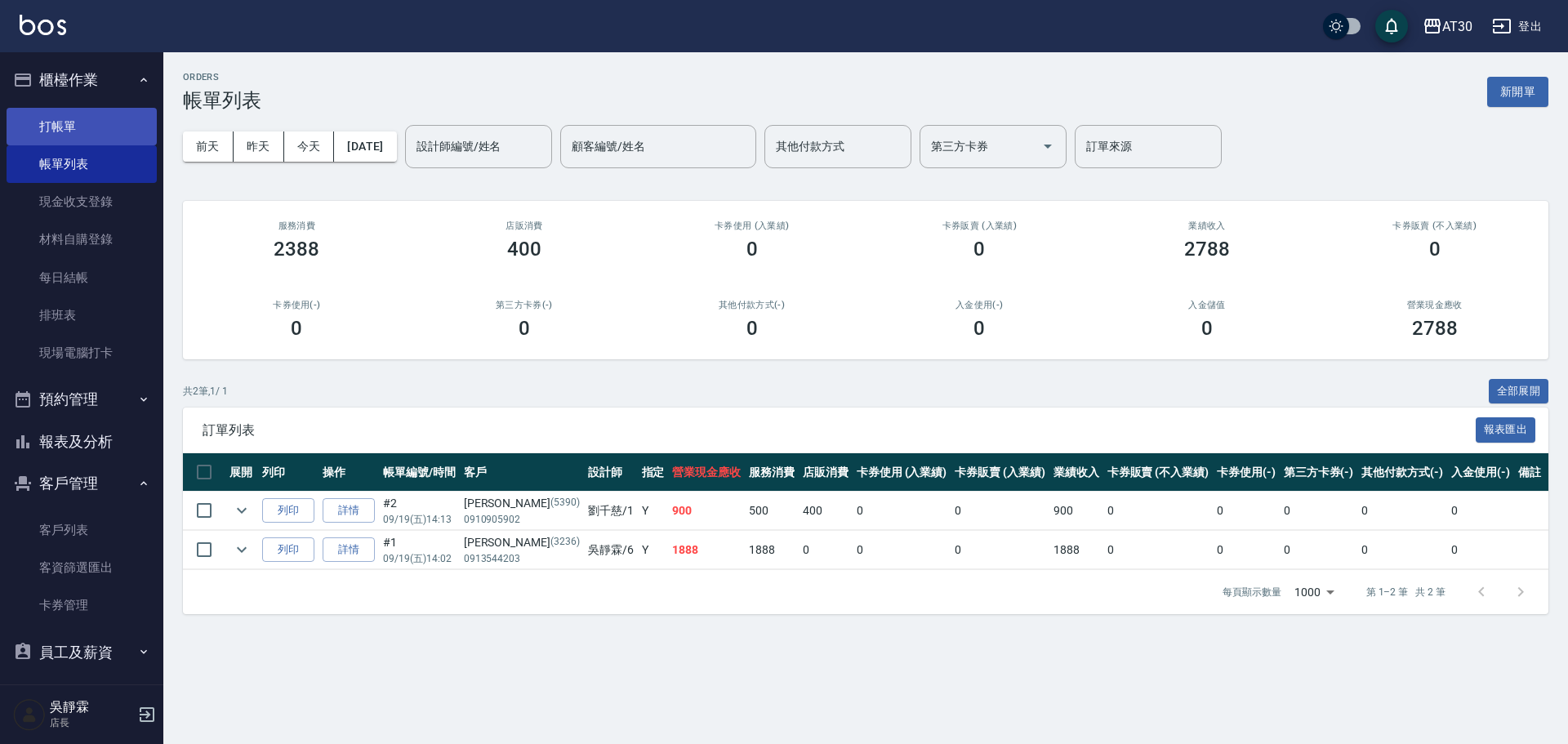
click at [92, 114] on link "打帳單" at bounding box center [81, 127] width 150 height 38
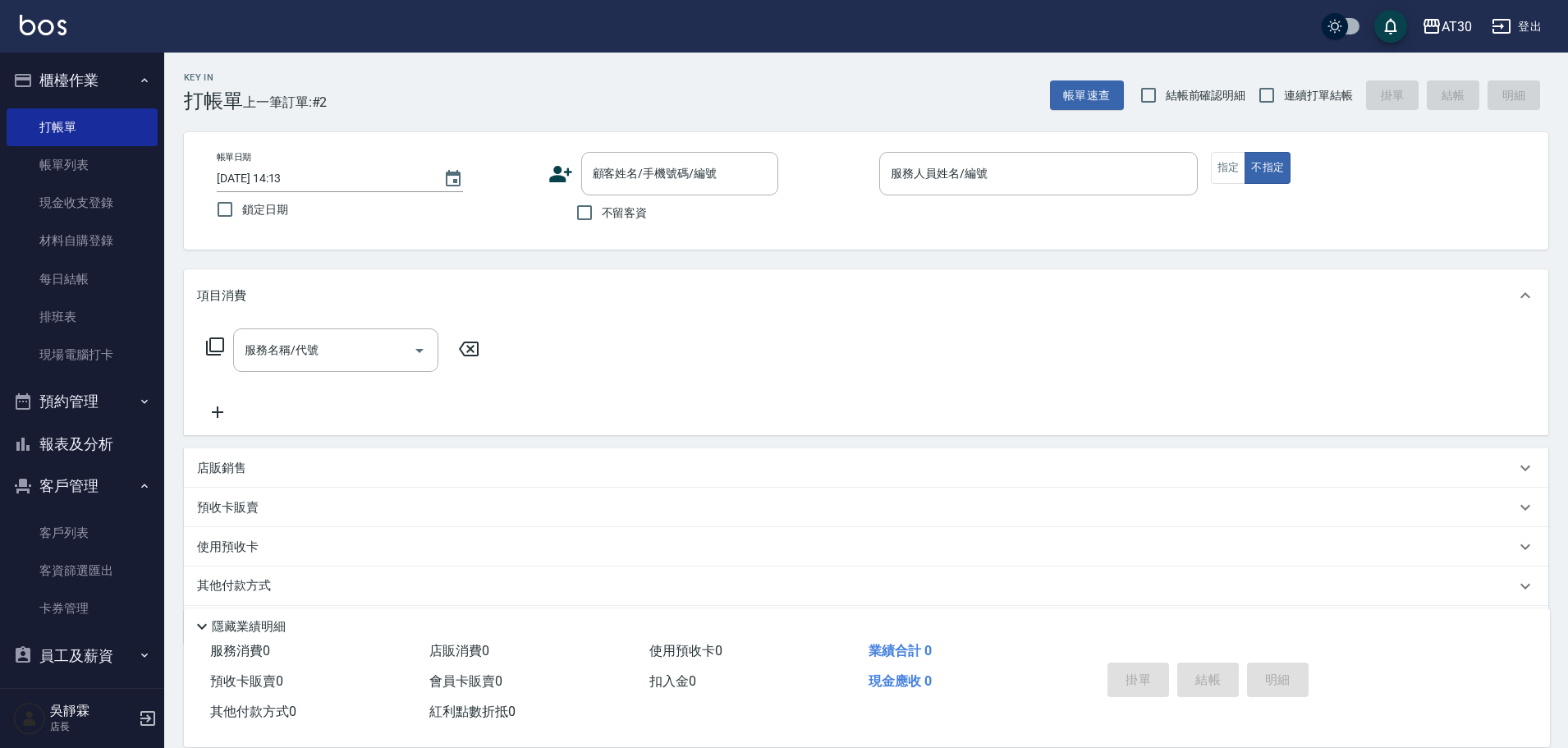
click at [554, 177] on icon at bounding box center [560, 174] width 23 height 17
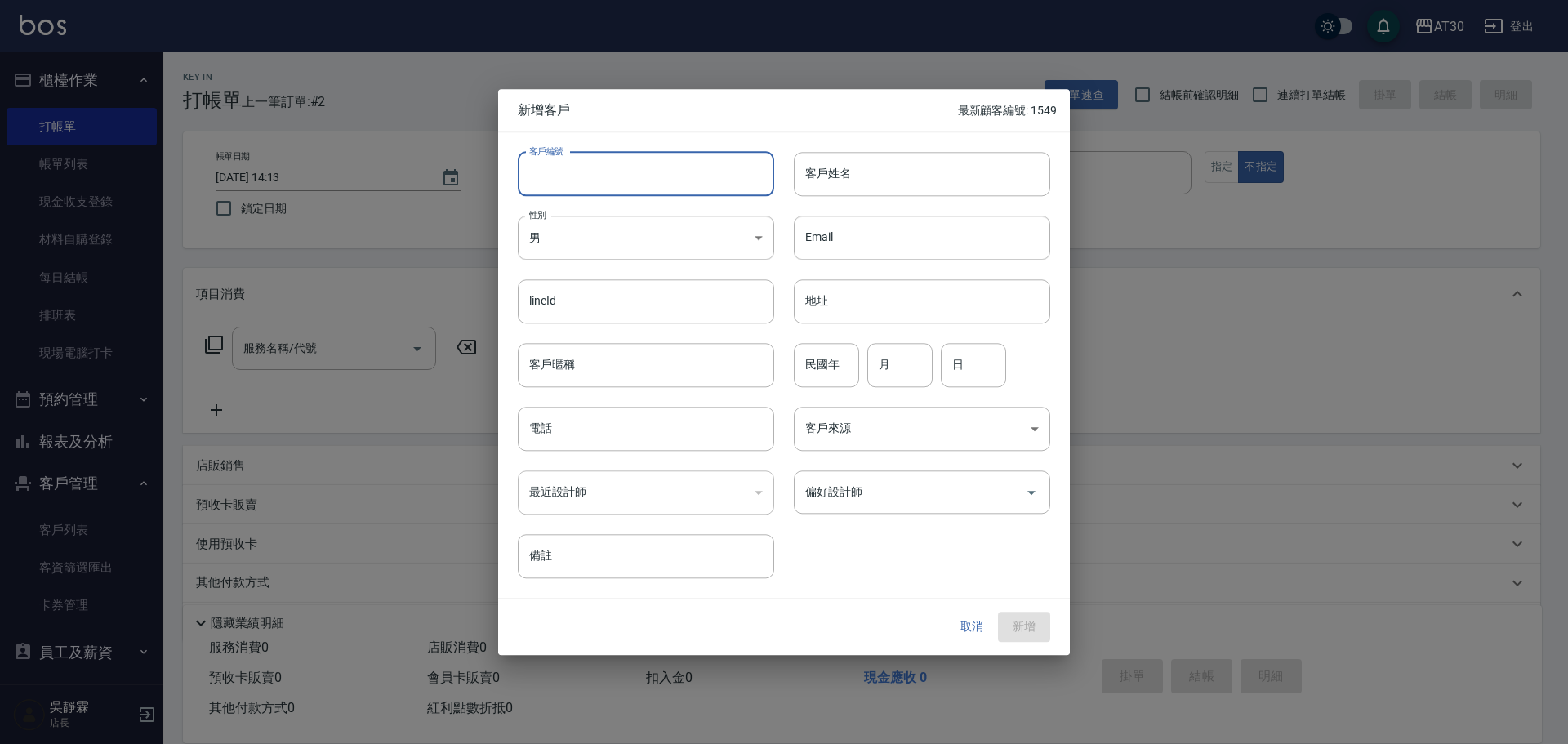
click at [595, 173] on input "客戶編號" at bounding box center [646, 174] width 256 height 44
type input "1552"
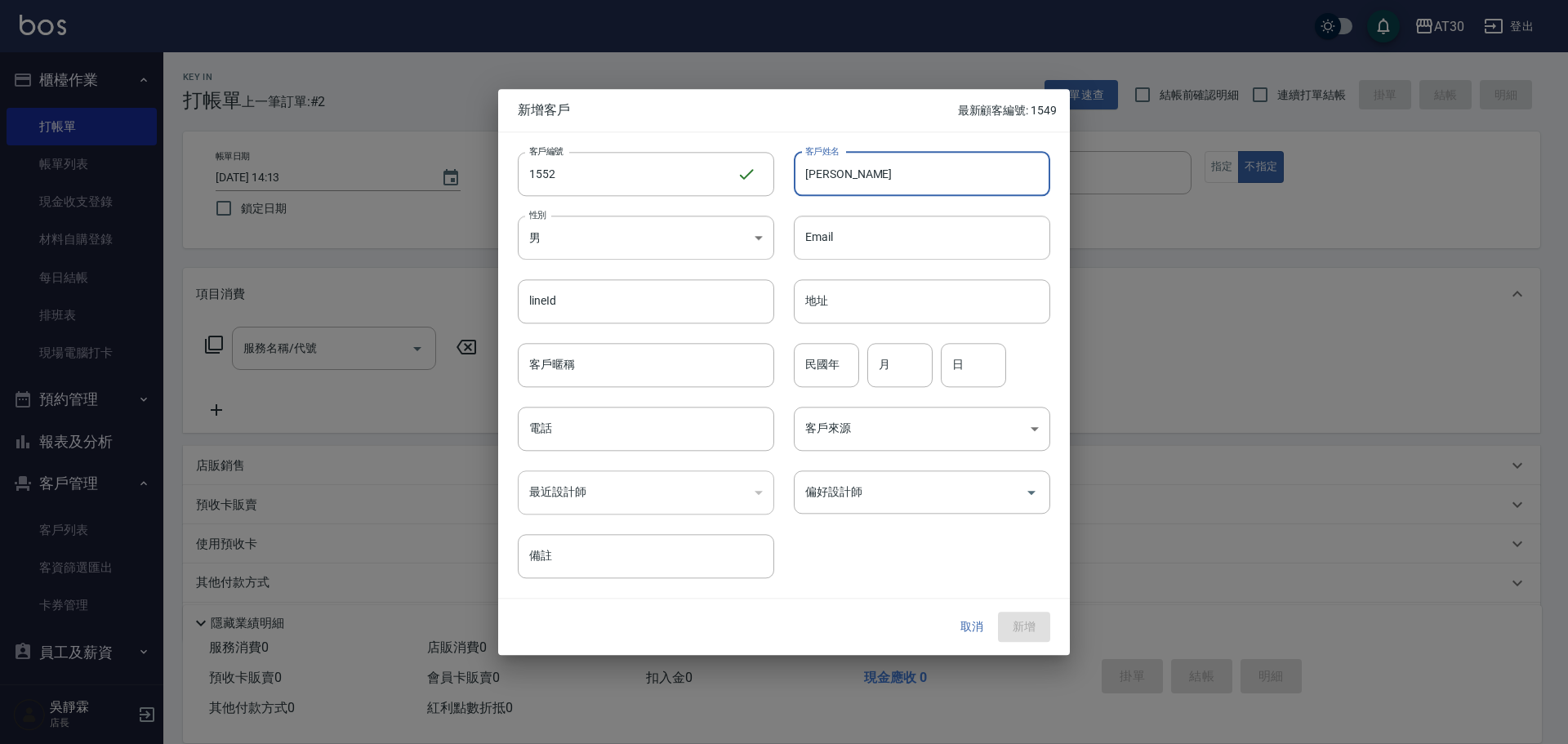
type input "[PERSON_NAME]"
click at [805, 353] on input "民國年" at bounding box center [826, 366] width 66 height 44
type input "99"
type input "03"
type input "27"
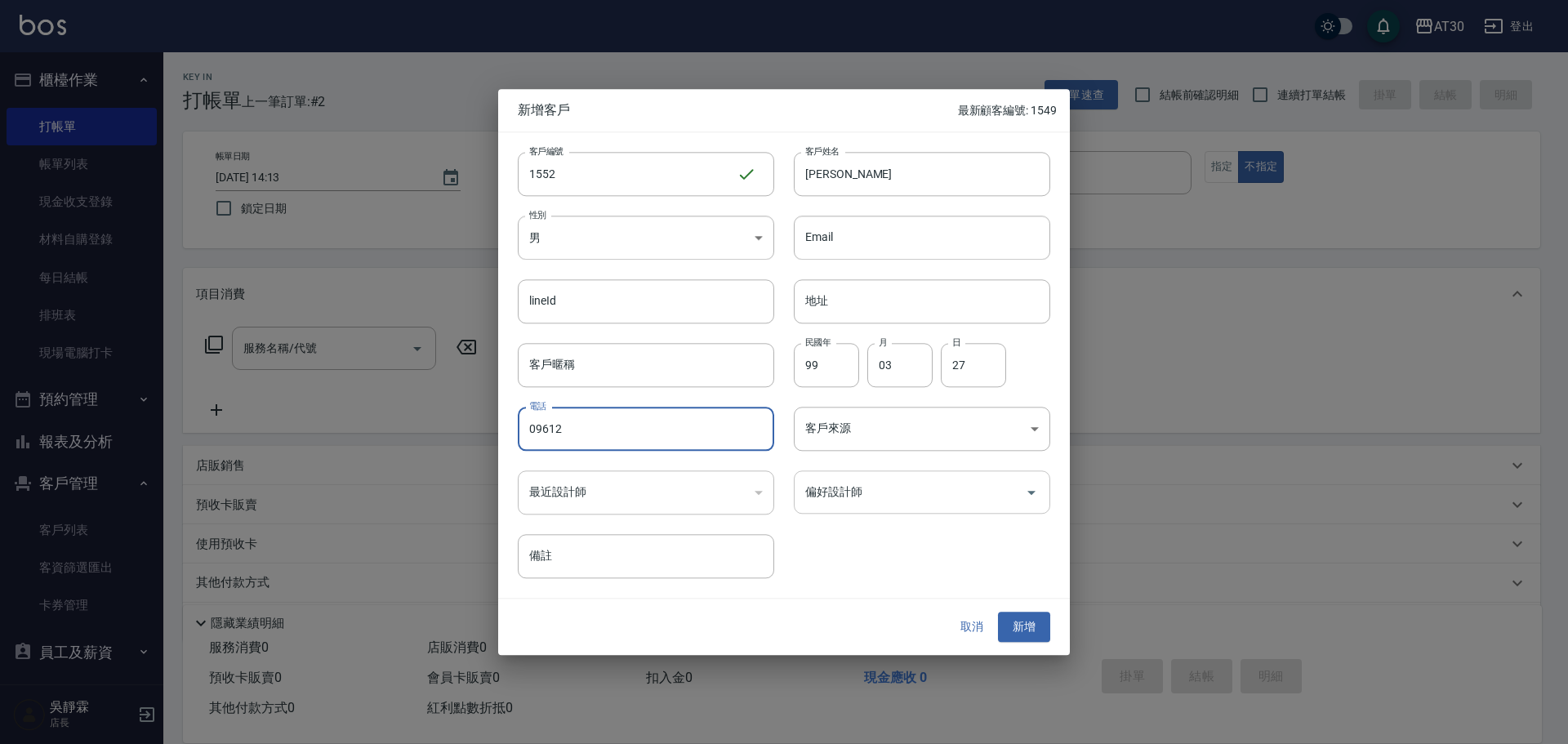
type input "09612"
click at [996, 497] on input "偏好設計師" at bounding box center [909, 491] width 217 height 29
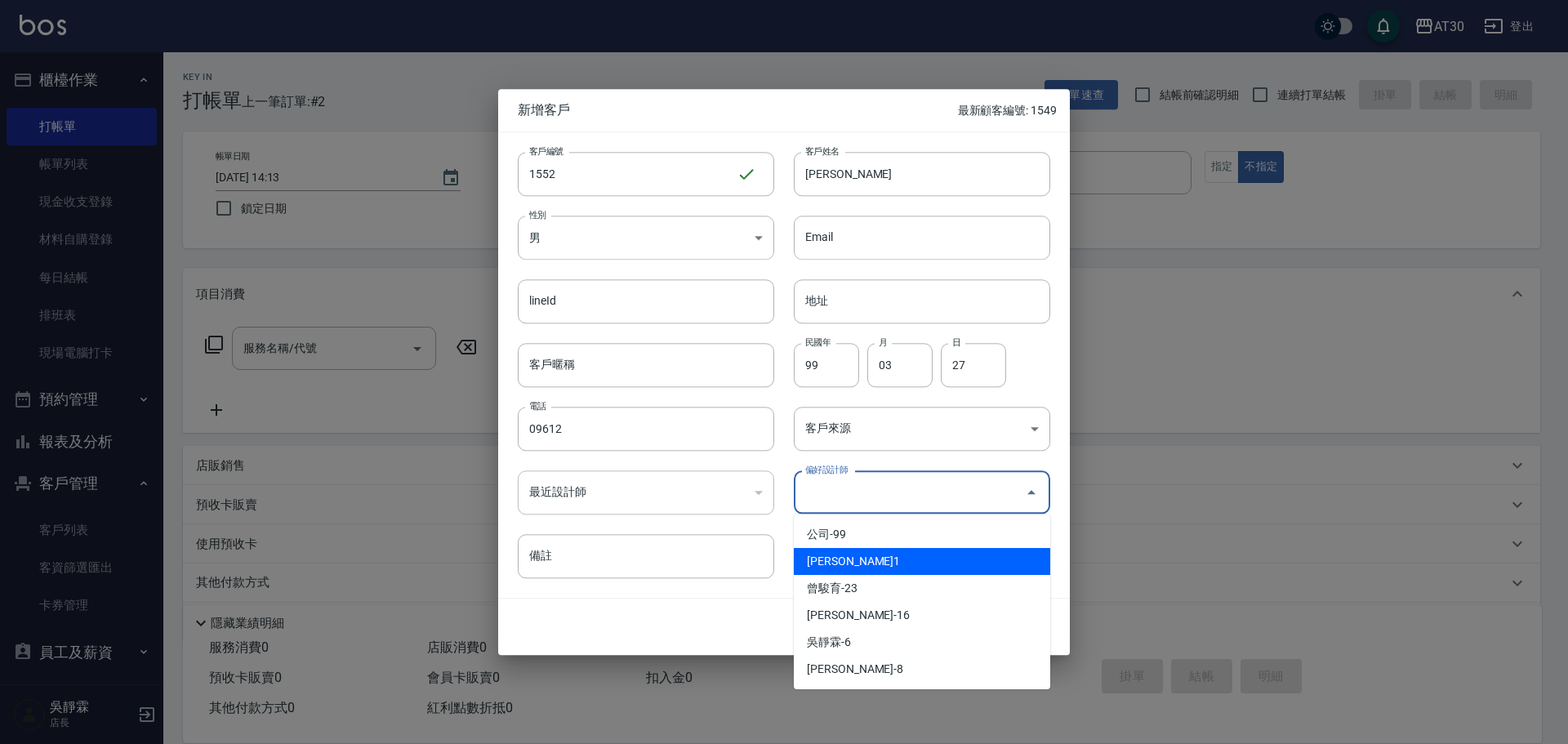
click at [920, 555] on li "[PERSON_NAME]1" at bounding box center [921, 561] width 256 height 27
type input "劉千慈"
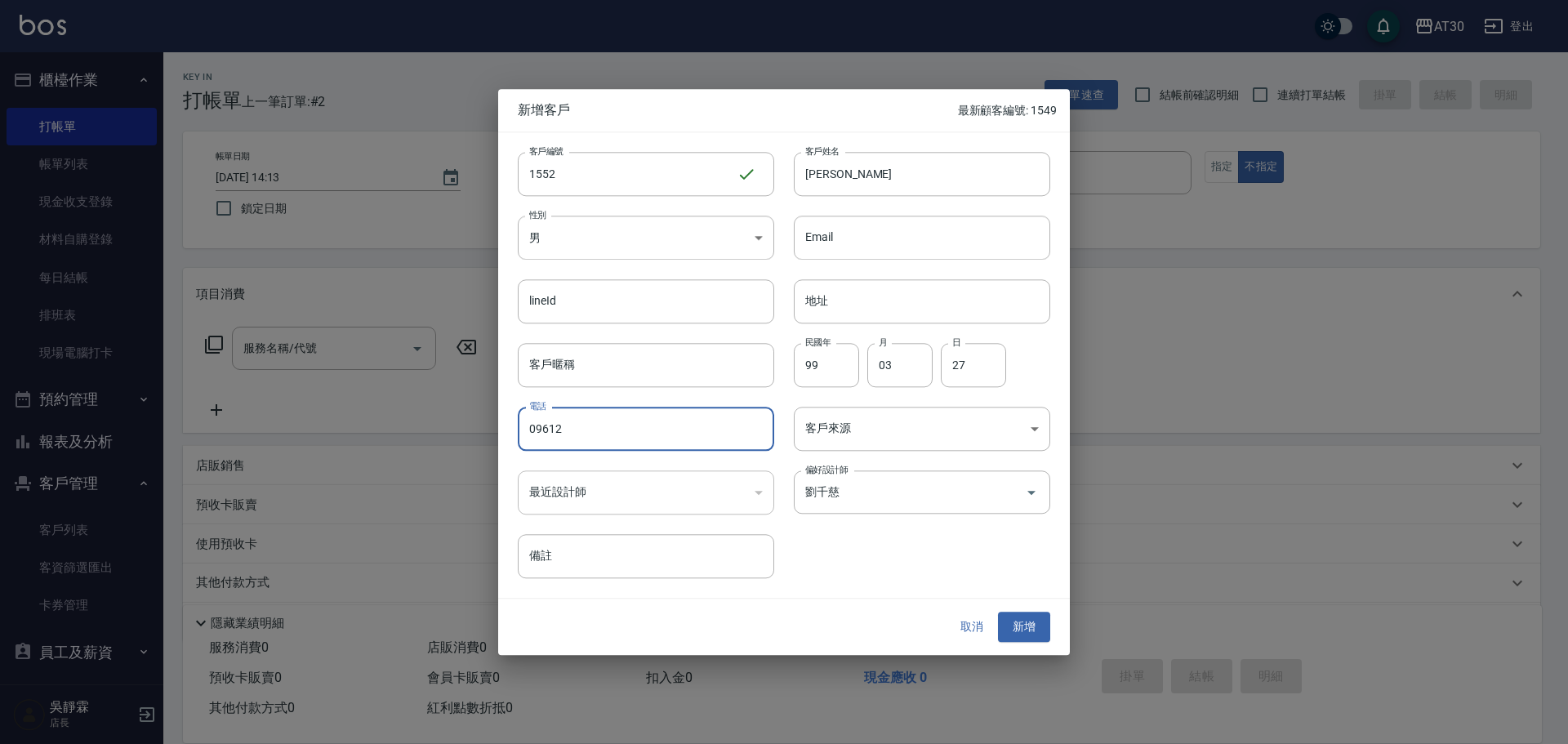
drag, startPoint x: 630, startPoint y: 431, endPoint x: 490, endPoint y: 434, distance: 140.0
click at [490, 434] on div "新增客戶 最新顧客編號: 1549 客戶編號 1552 ​ 客戶編號 客戶姓名 [PERSON_NAME] 客戶姓名 性別 男 [DEMOGRAPHIC_DA…" at bounding box center [784, 372] width 1568 height 744
type input "0"
type input "096123610"
click at [1033, 622] on button "新增" at bounding box center [1024, 627] width 52 height 31
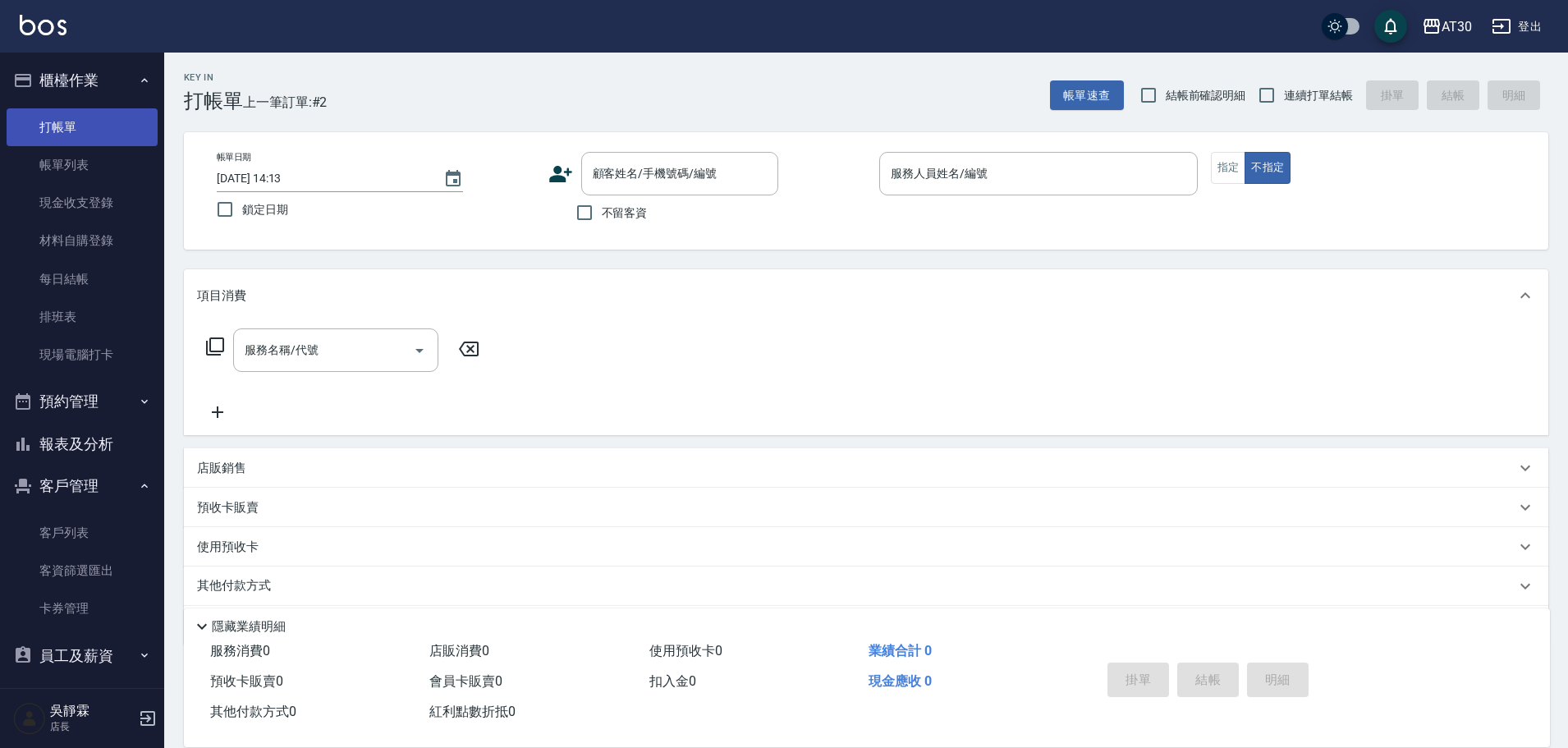
drag, startPoint x: 59, startPoint y: 182, endPoint x: 73, endPoint y: 108, distance: 75.3
click at [59, 182] on link "帳單列表" at bounding box center [82, 165] width 151 height 38
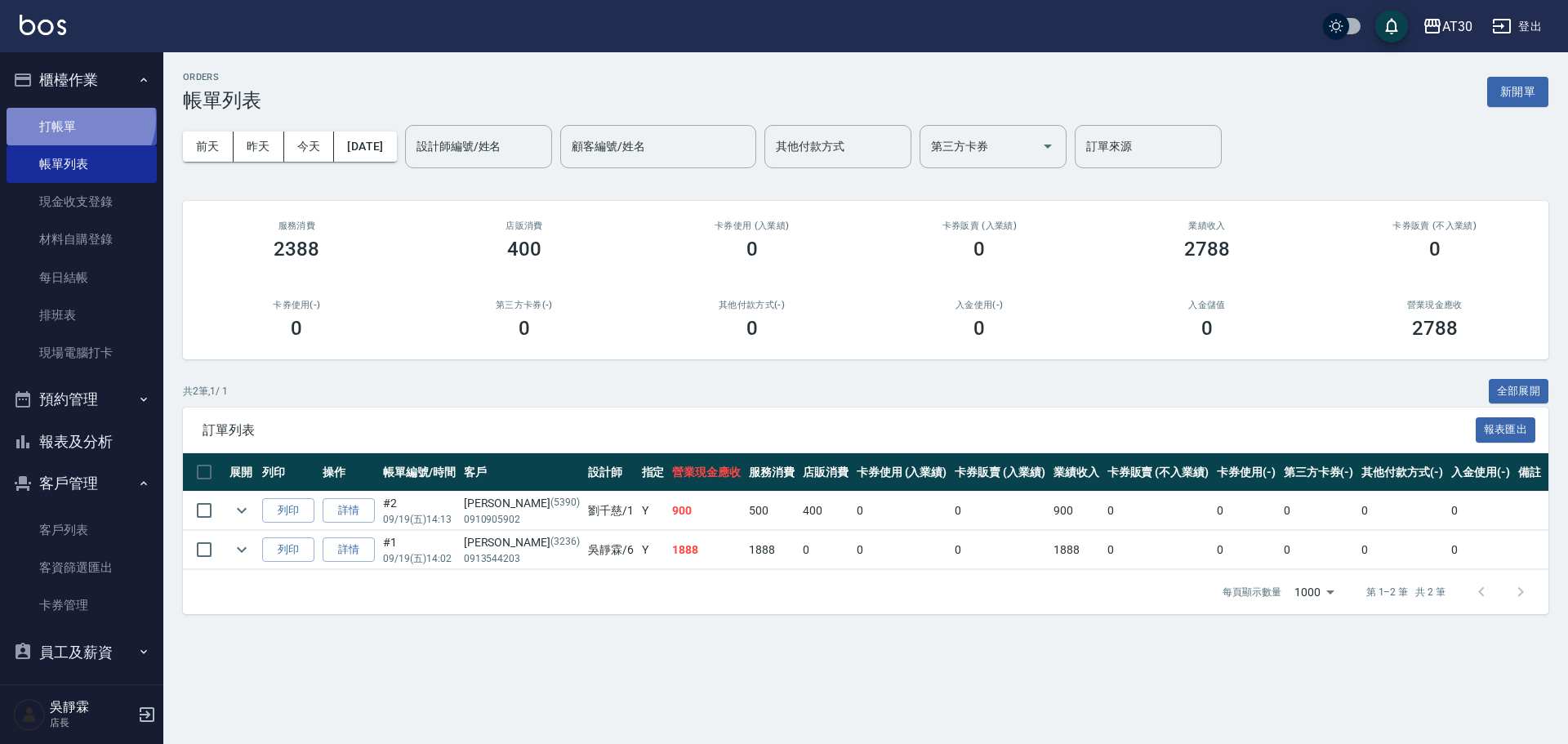
click at [79, 118] on link "打帳單" at bounding box center [81, 127] width 150 height 38
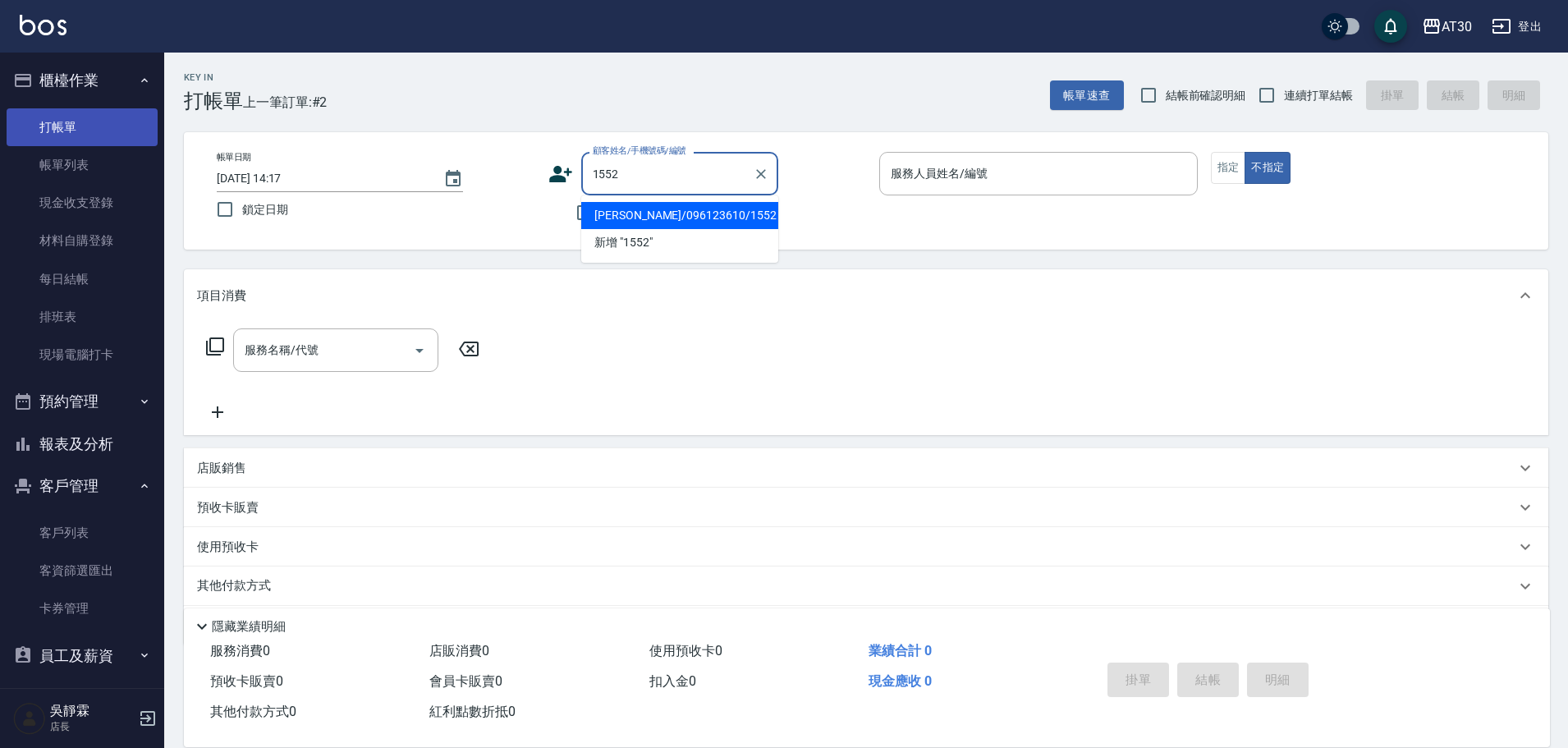
type input "[PERSON_NAME]/096123610/1552"
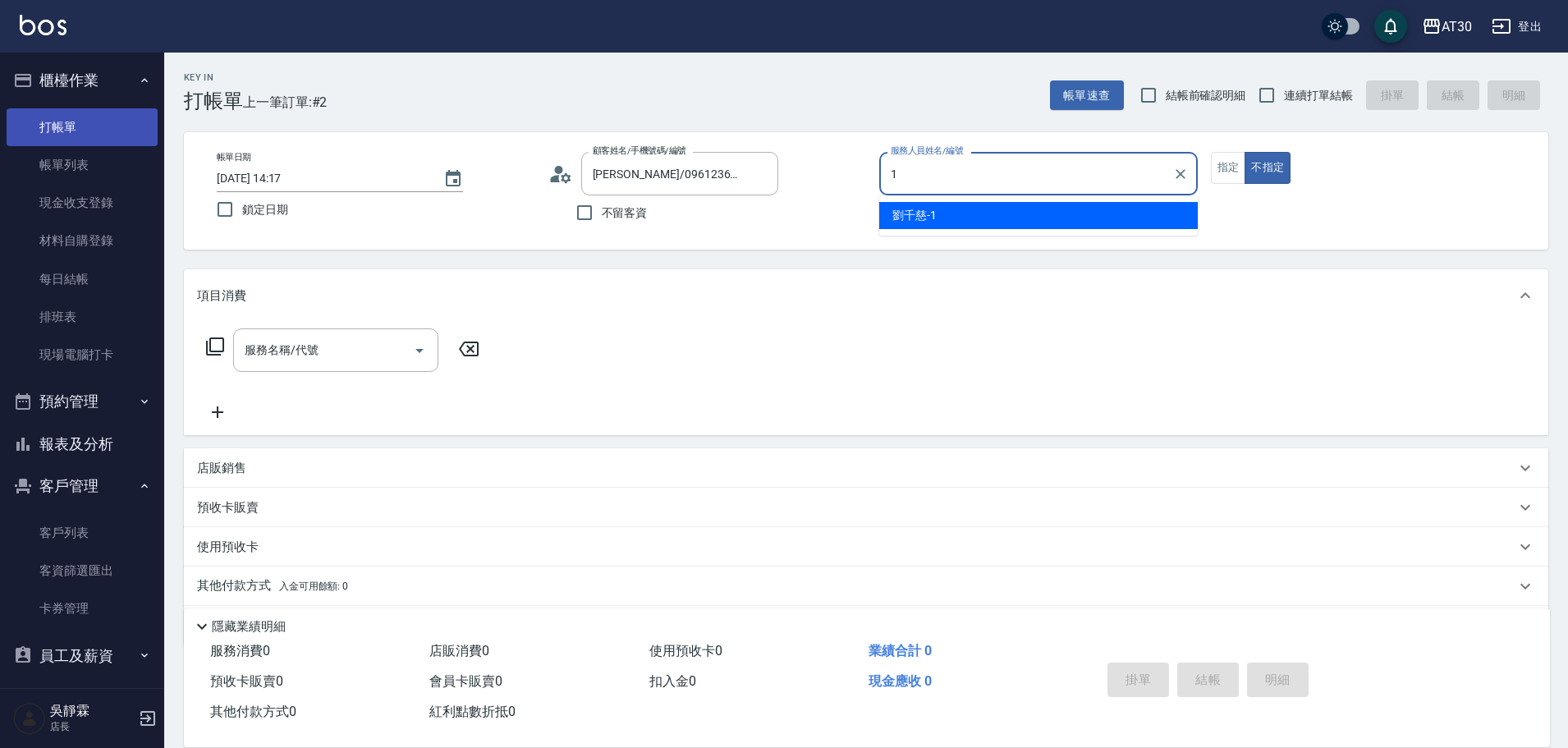
type input "[PERSON_NAME]1"
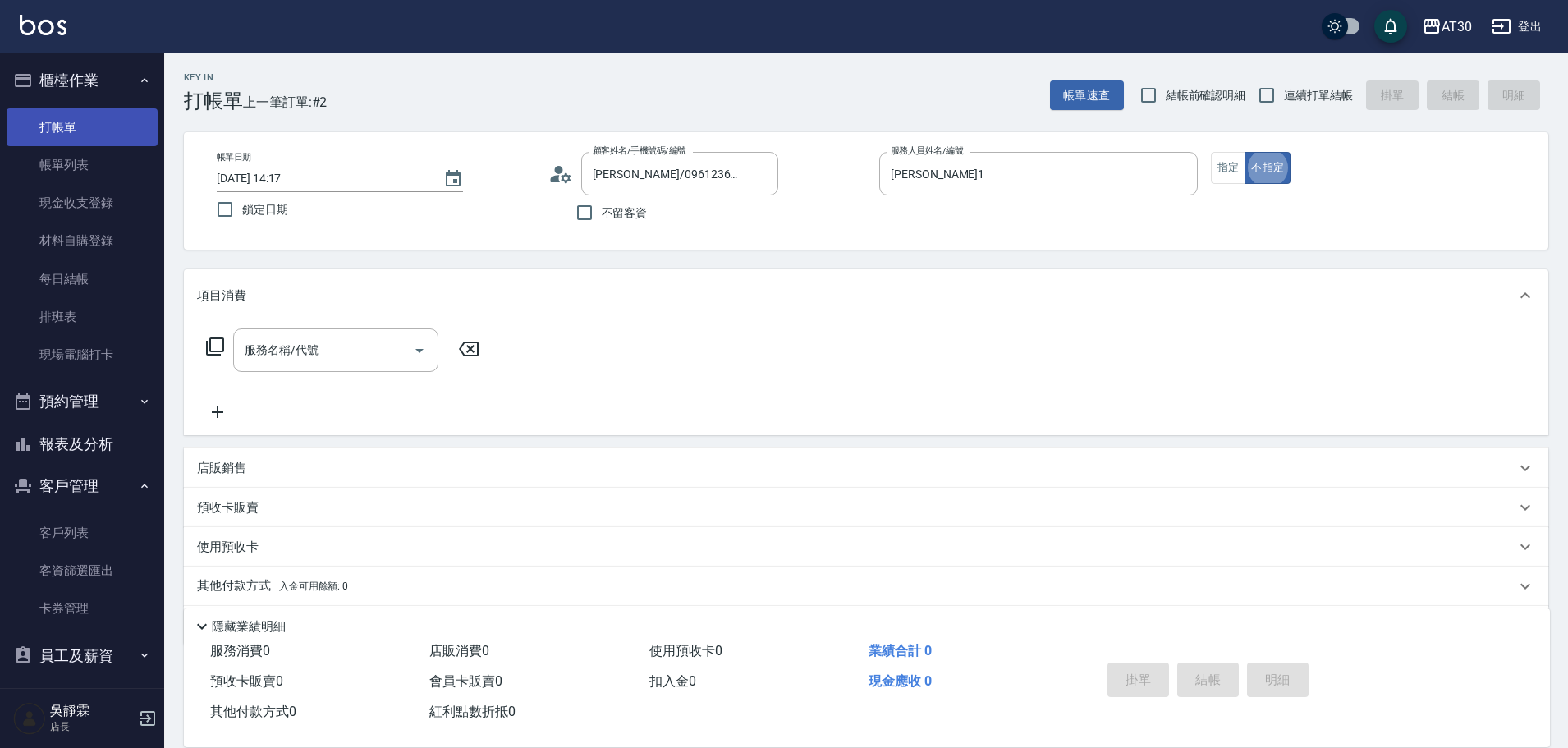
type button "false"
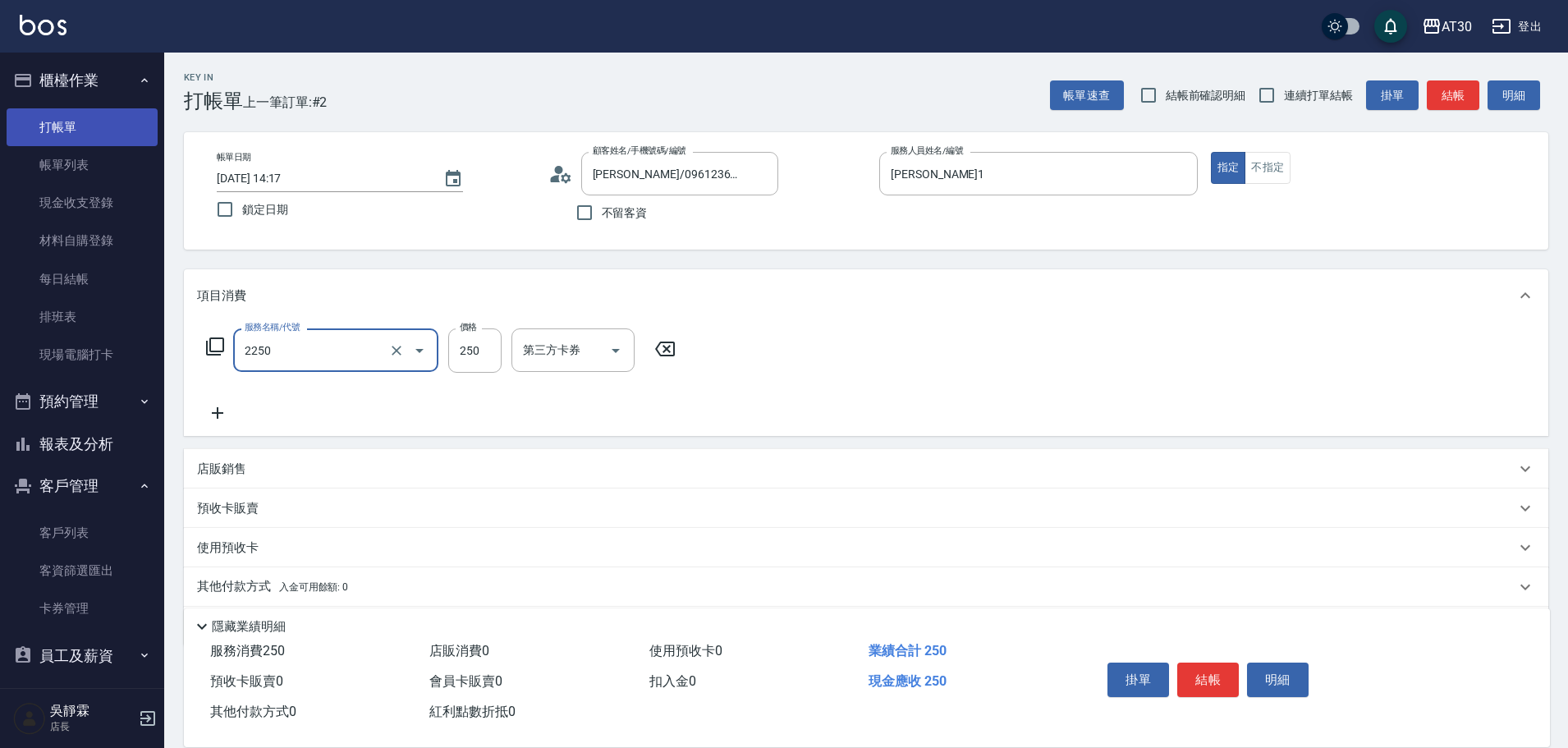
type input "剪髮(2250)"
type input "200"
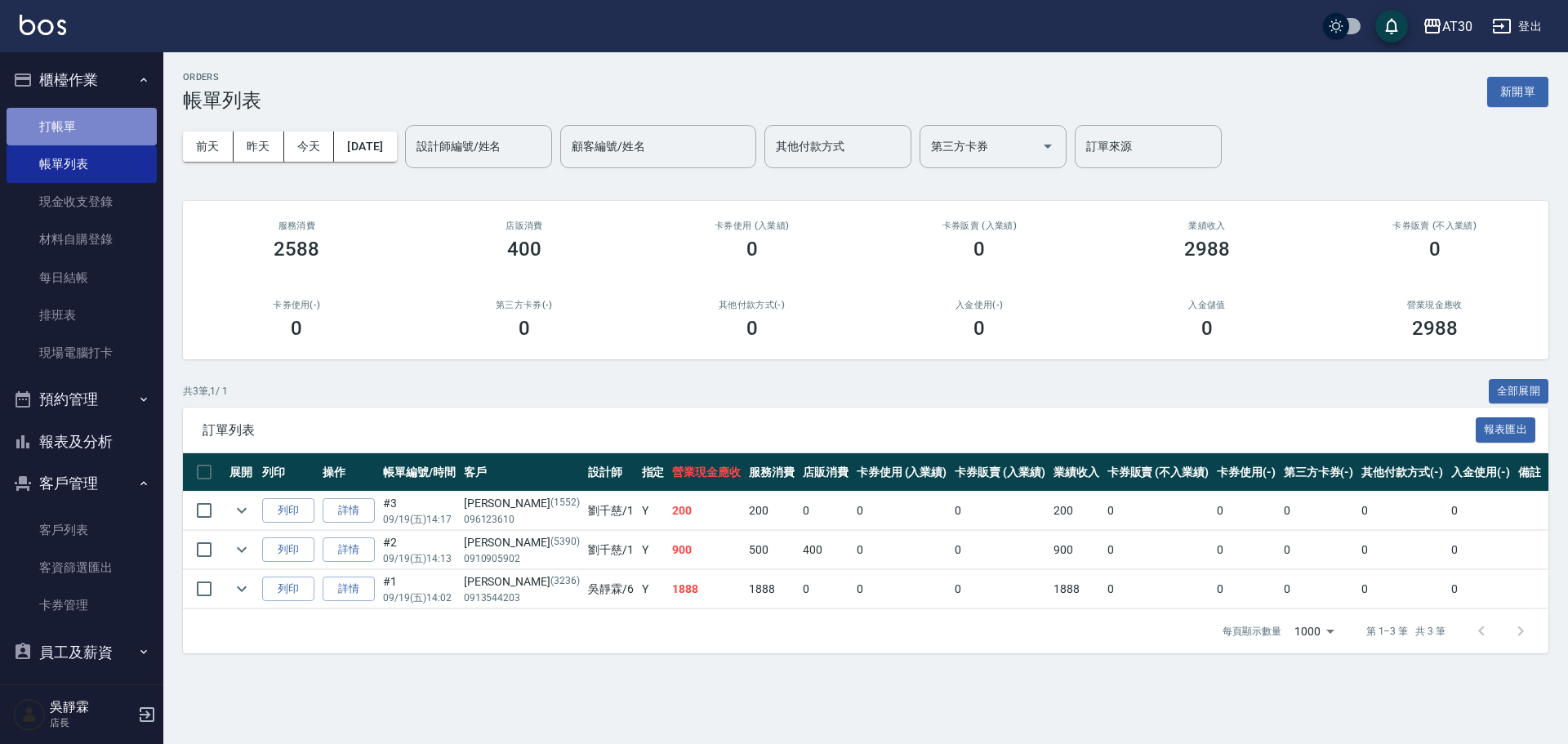
click at [101, 126] on link "打帳單" at bounding box center [81, 127] width 150 height 38
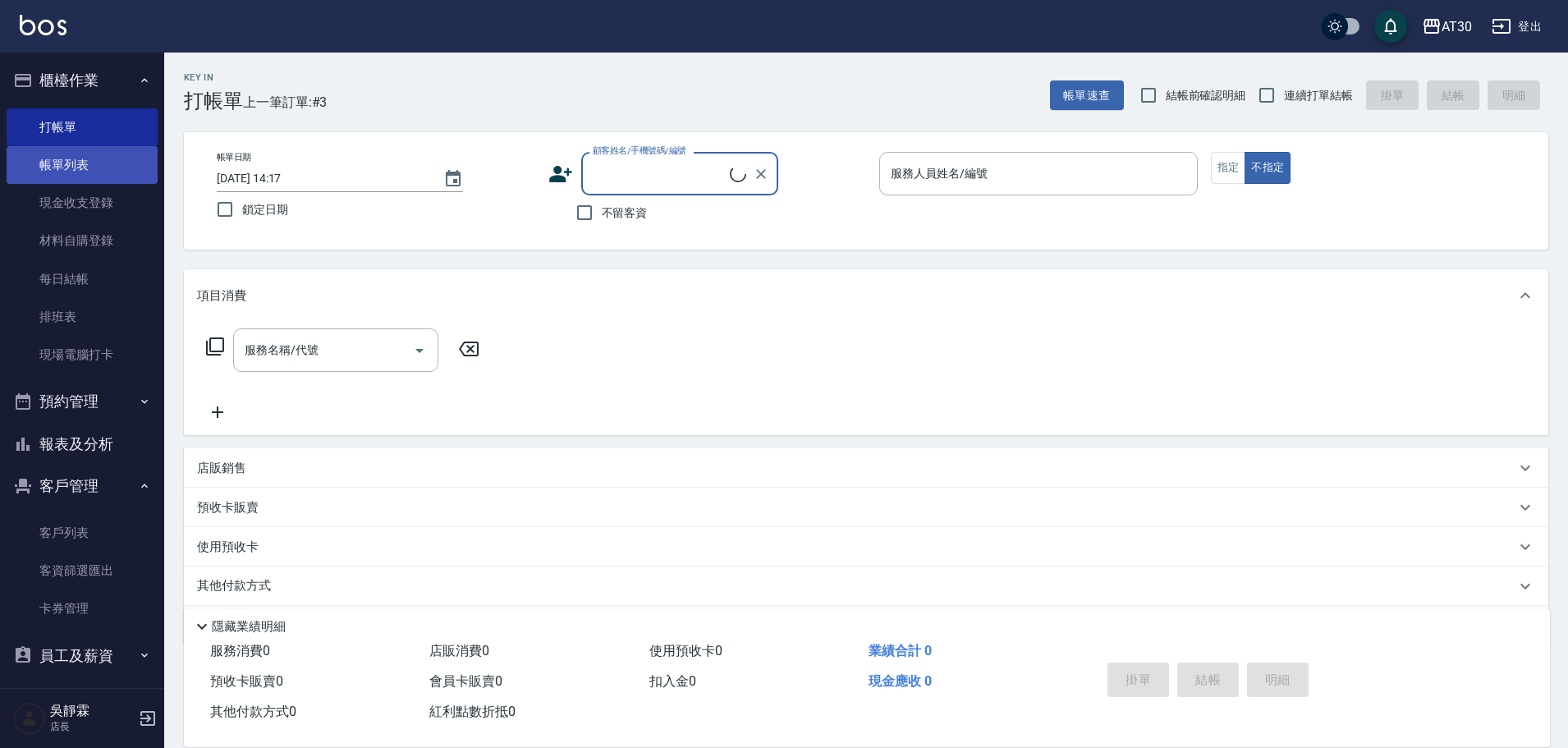
click at [101, 167] on link "帳單列表" at bounding box center [82, 165] width 151 height 38
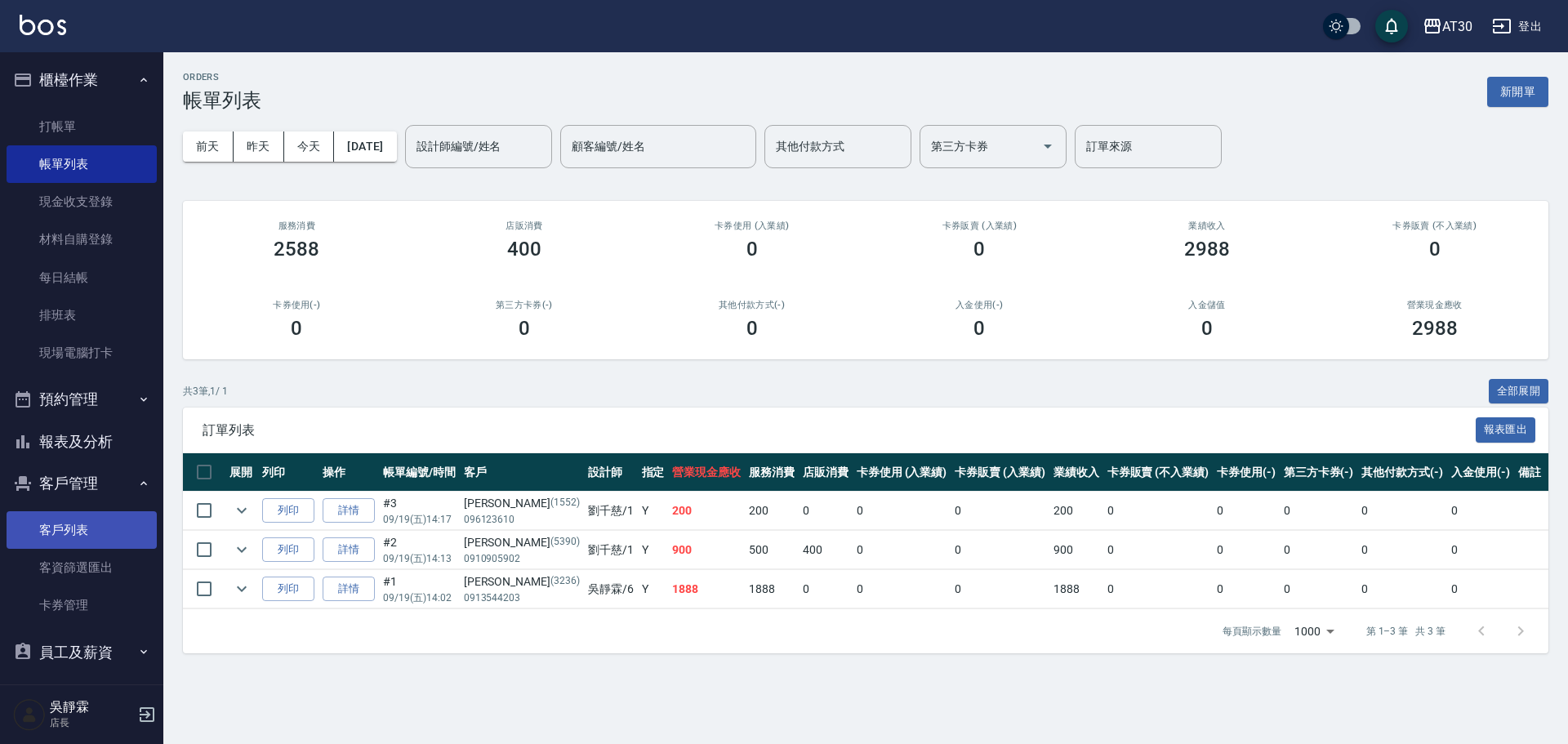
click at [98, 526] on link "客戶列表" at bounding box center [81, 530] width 150 height 38
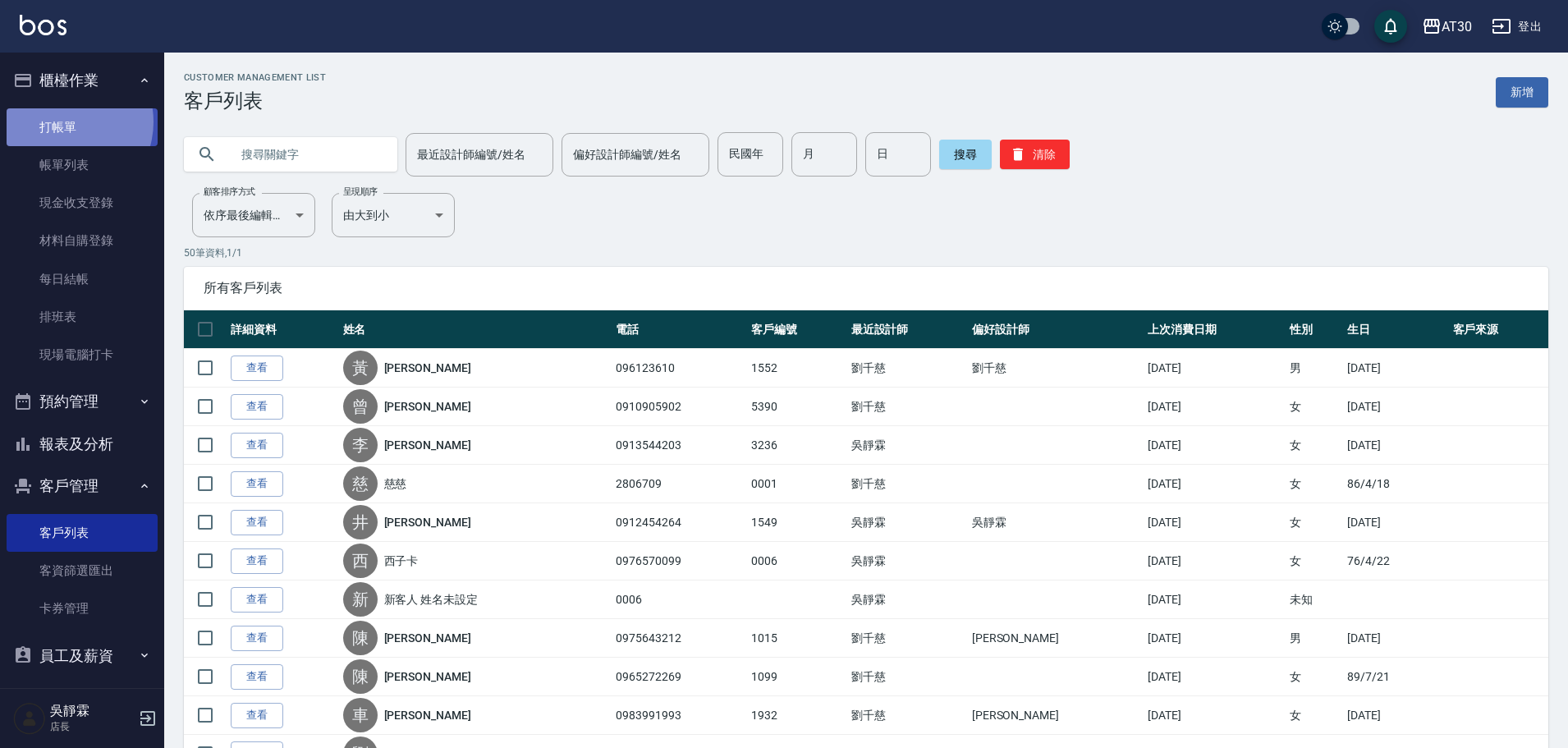
click at [66, 122] on link "打帳單" at bounding box center [82, 127] width 151 height 38
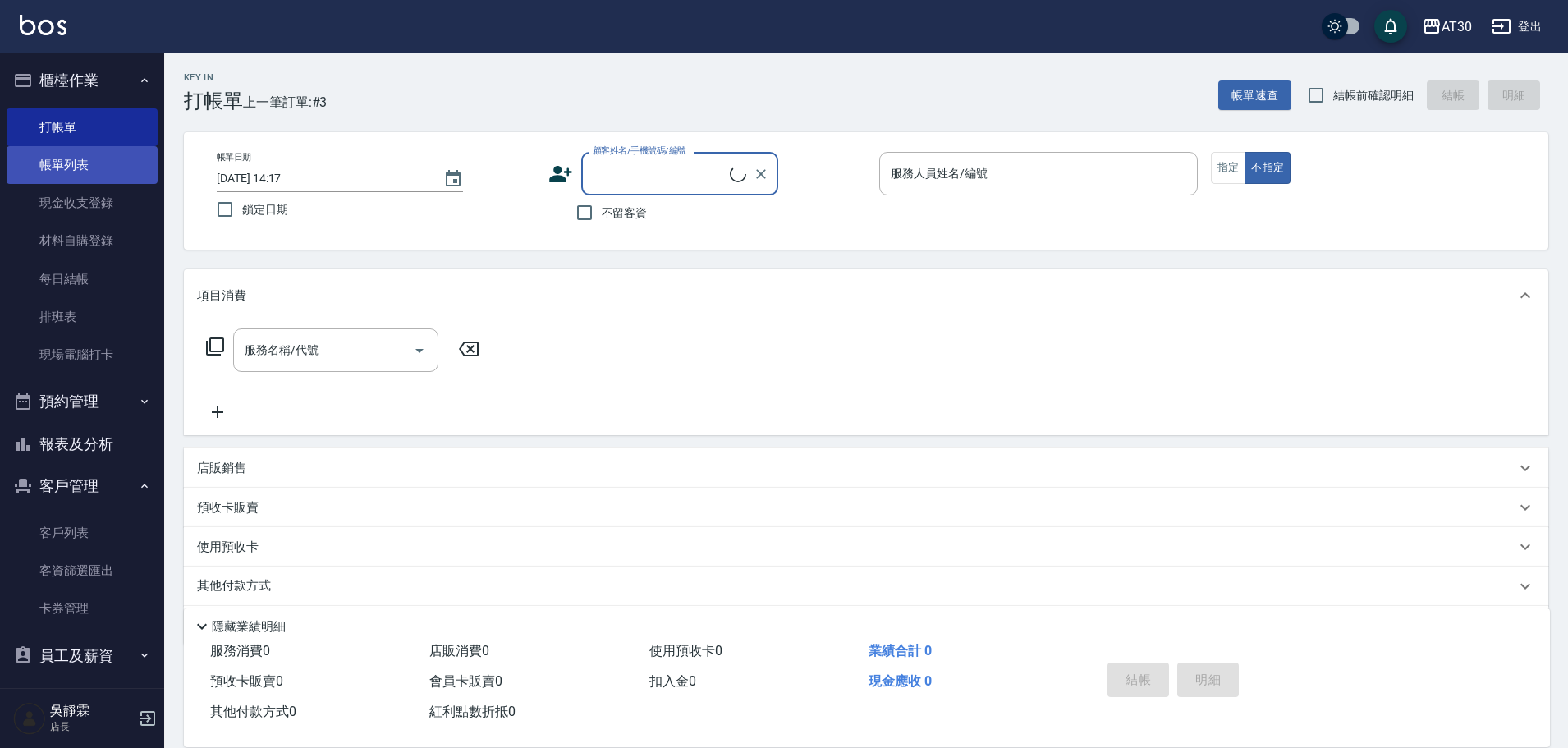
click at [90, 162] on link "帳單列表" at bounding box center [82, 165] width 151 height 38
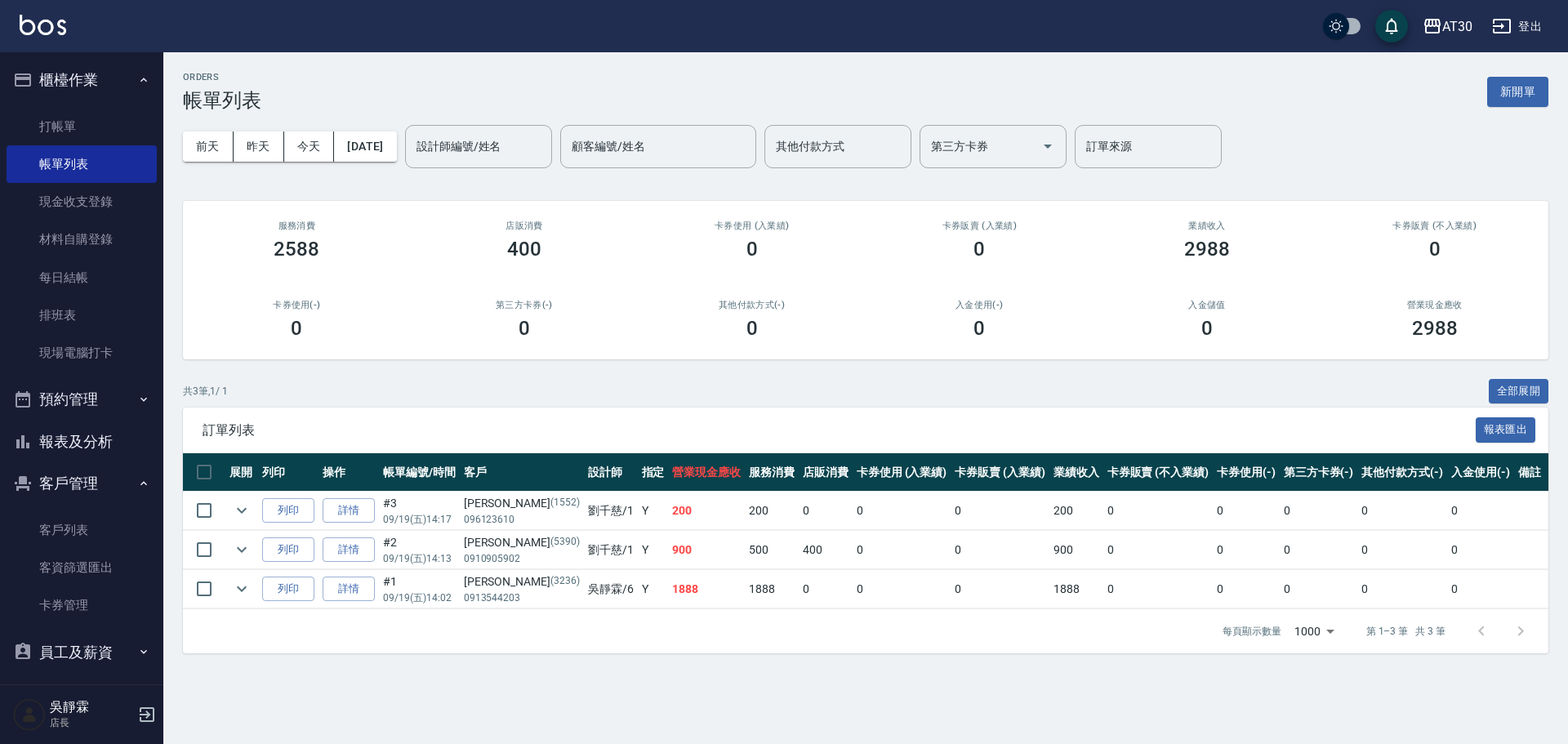
click at [94, 440] on button "報表及分析" at bounding box center [81, 442] width 150 height 43
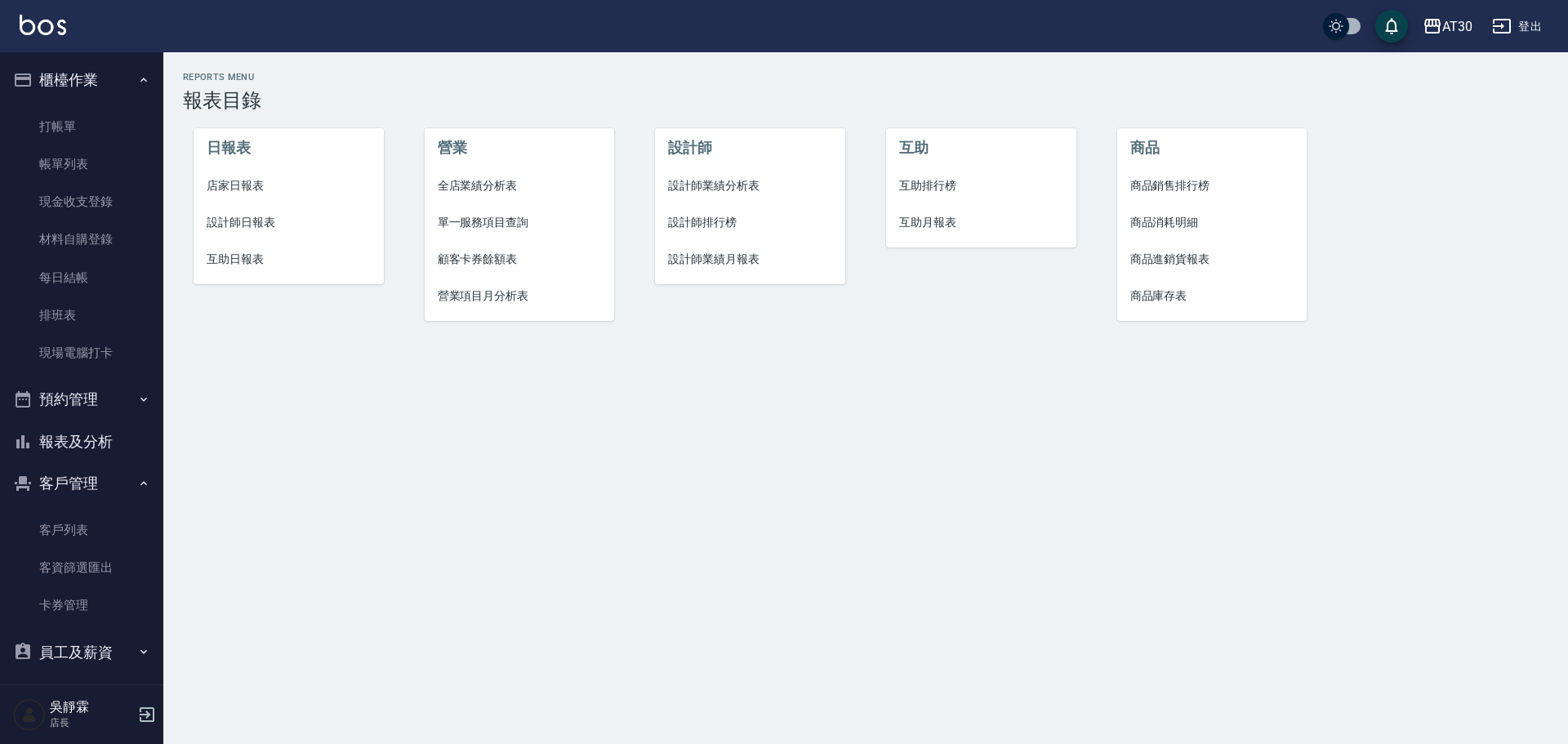
click at [695, 217] on span "設計師排行榜" at bounding box center [749, 222] width 164 height 18
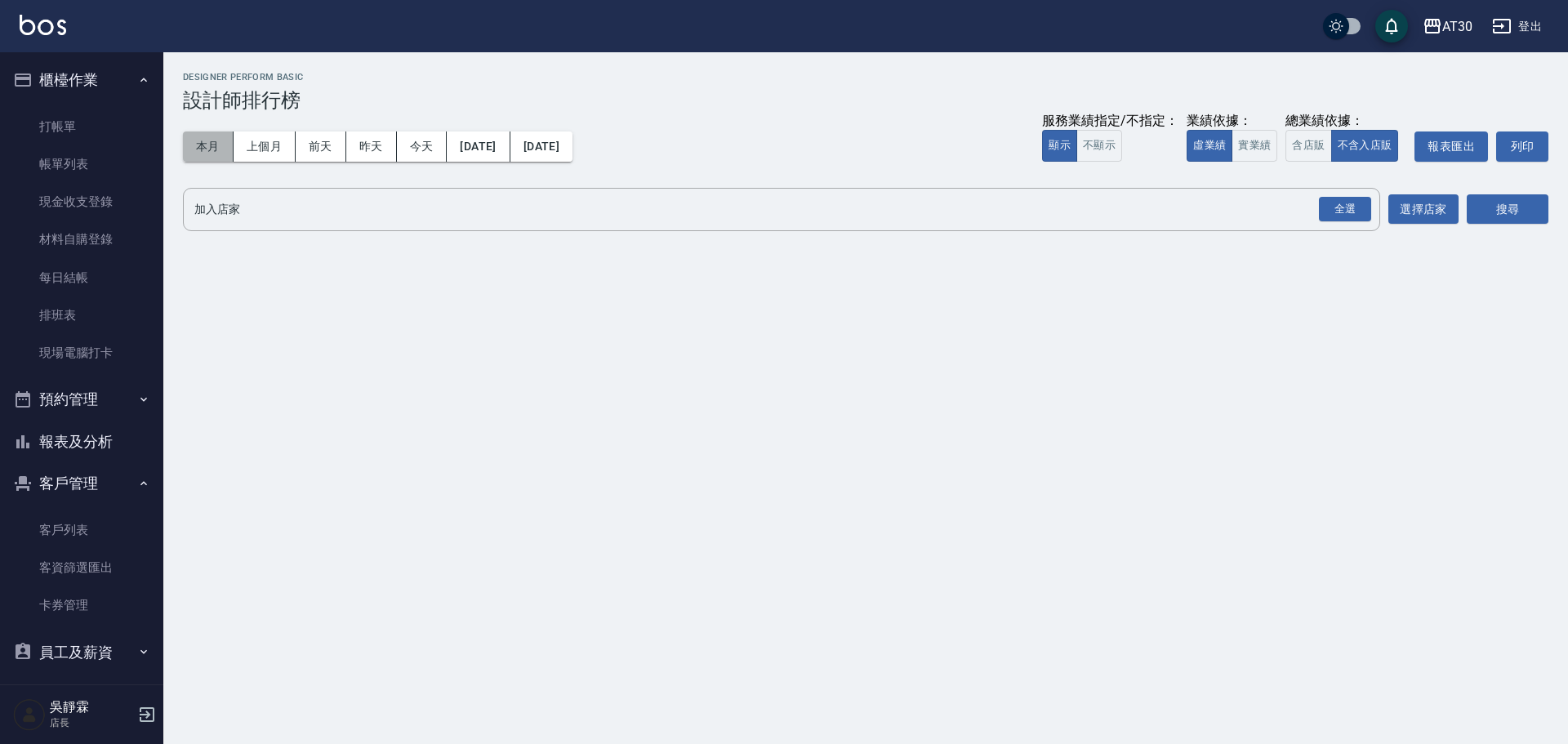
click at [201, 151] on button "本月" at bounding box center [208, 146] width 51 height 31
click at [1359, 209] on div "全選" at bounding box center [1344, 209] width 52 height 25
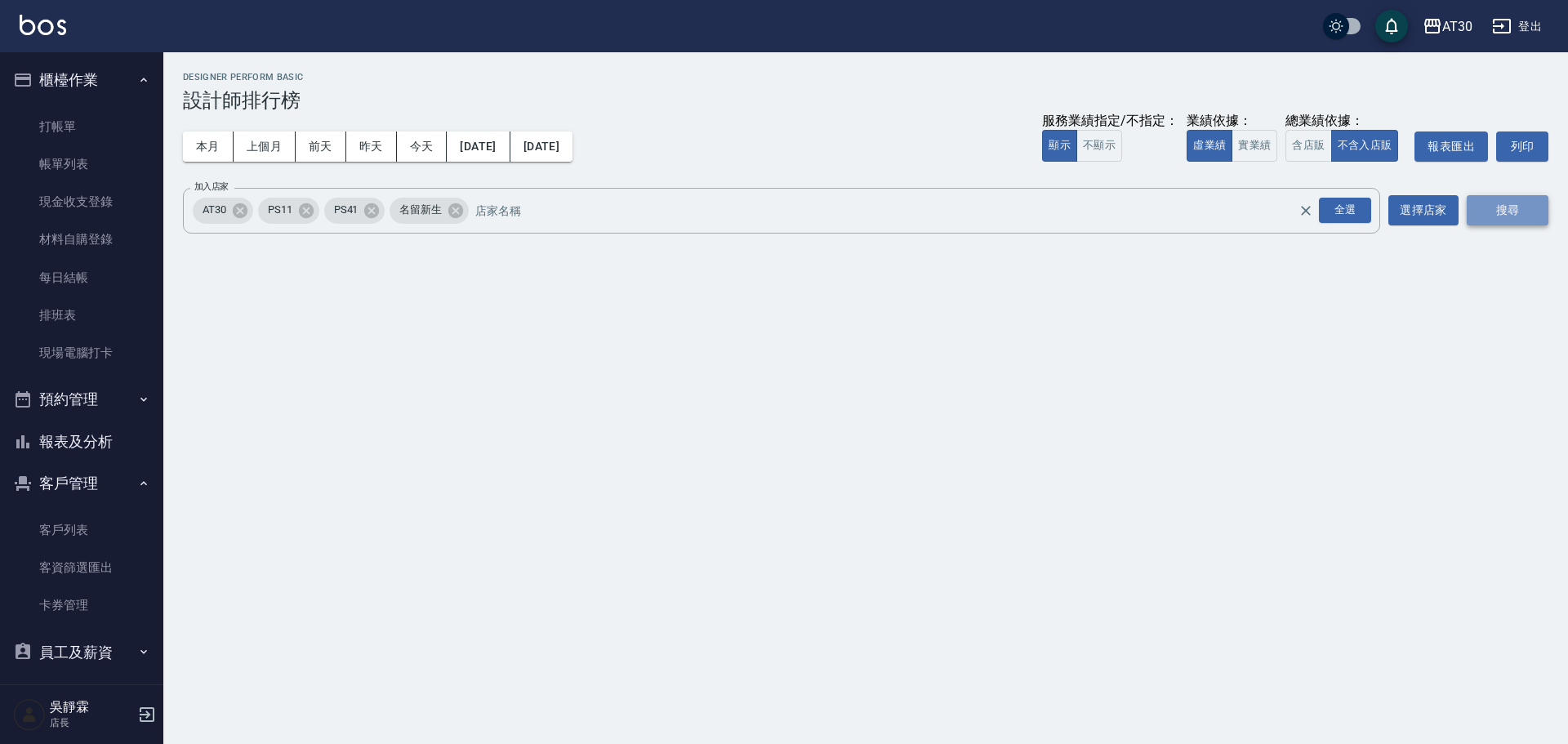
click at [1486, 209] on button "搜尋" at bounding box center [1507, 210] width 81 height 31
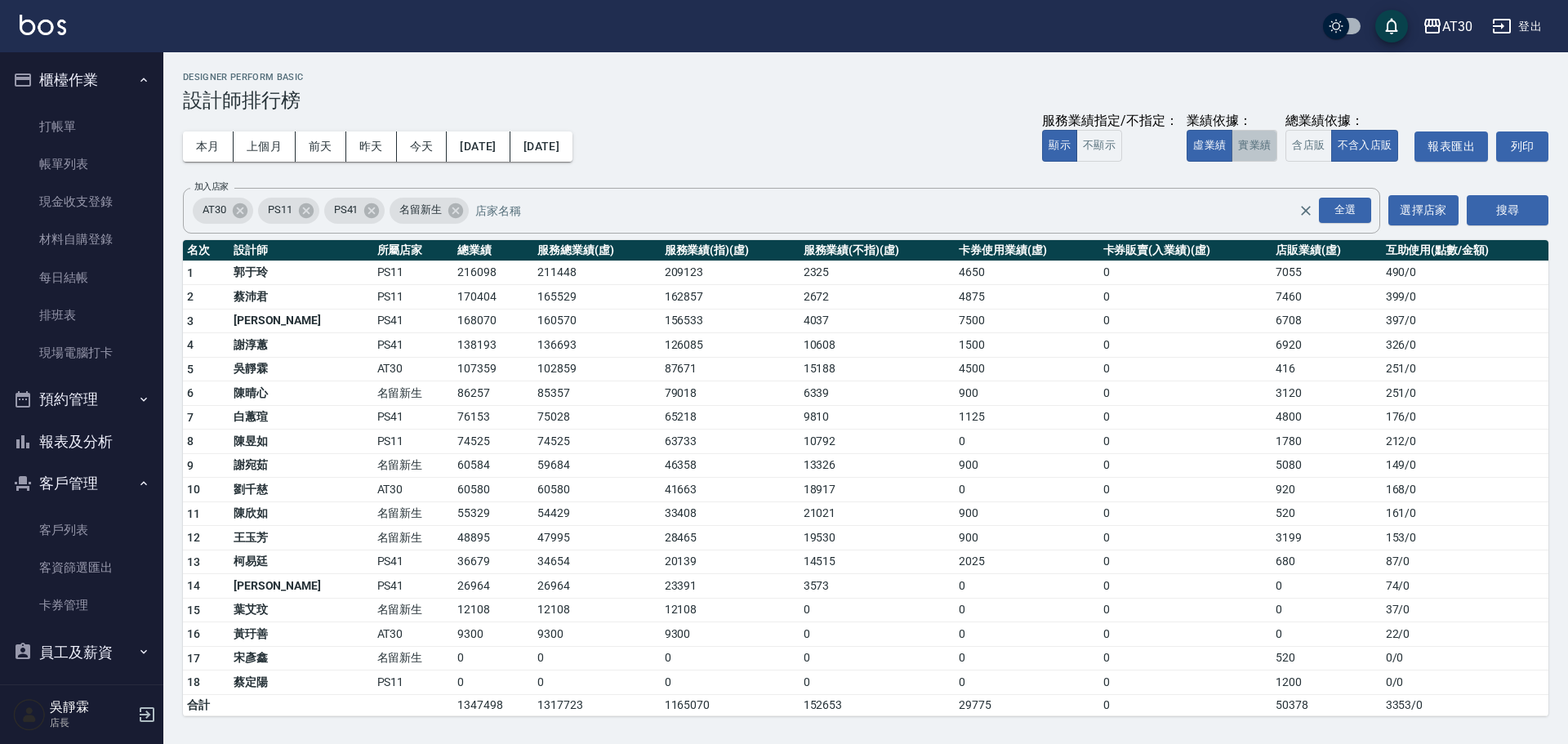
click at [1244, 145] on button "實業績" at bounding box center [1253, 145] width 45 height 31
click at [1221, 146] on button "虛業績" at bounding box center [1208, 145] width 45 height 31
